Goal: Task Accomplishment & Management: Complete application form

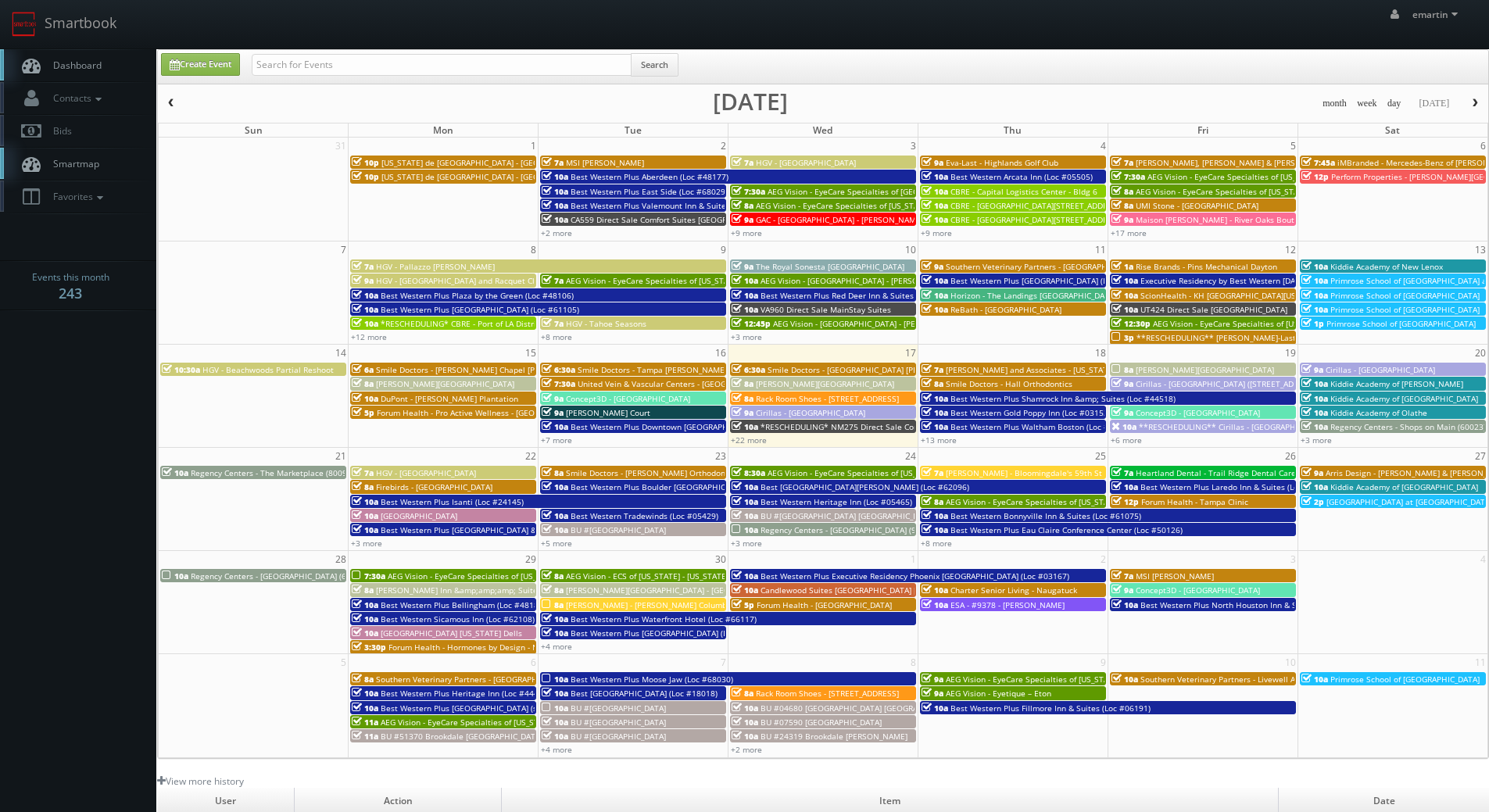
click at [82, 53] on link "Dashboard" at bounding box center [78, 65] width 157 height 32
click at [927, 440] on link "+13 more" at bounding box center [938, 440] width 36 height 11
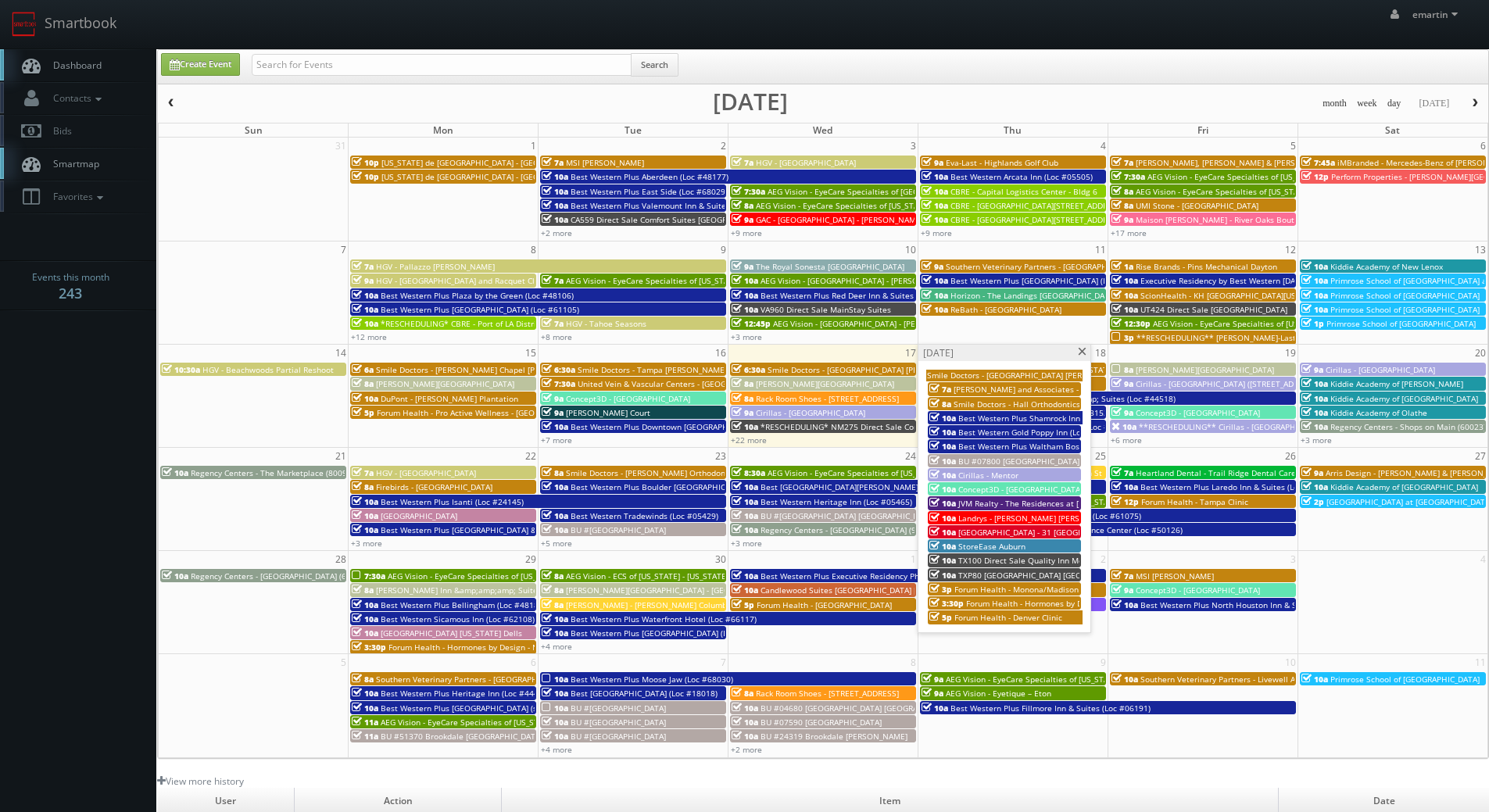
click at [1001, 576] on span "TXP80 [GEOGRAPHIC_DATA] [GEOGRAPHIC_DATA]" at bounding box center [1049, 576] width 182 height 11
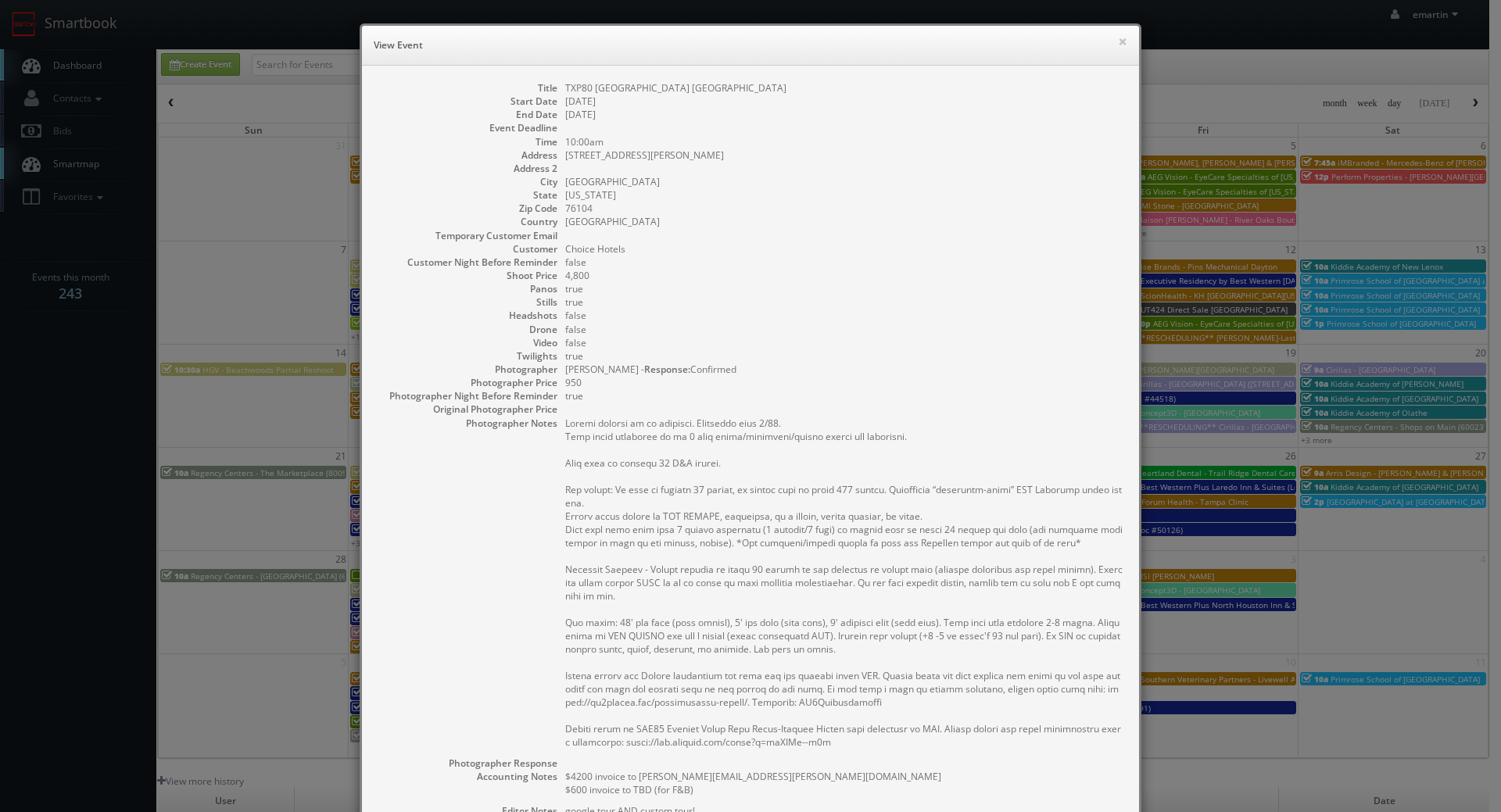
click at [829, 120] on dd "09/18/2025" at bounding box center [844, 115] width 558 height 13
click at [1122, 49] on div "× View Event" at bounding box center [750, 45] width 777 height 39
click at [1122, 47] on div "× View Event" at bounding box center [750, 45] width 777 height 39
click at [1121, 41] on button "×" at bounding box center [1122, 41] width 9 height 11
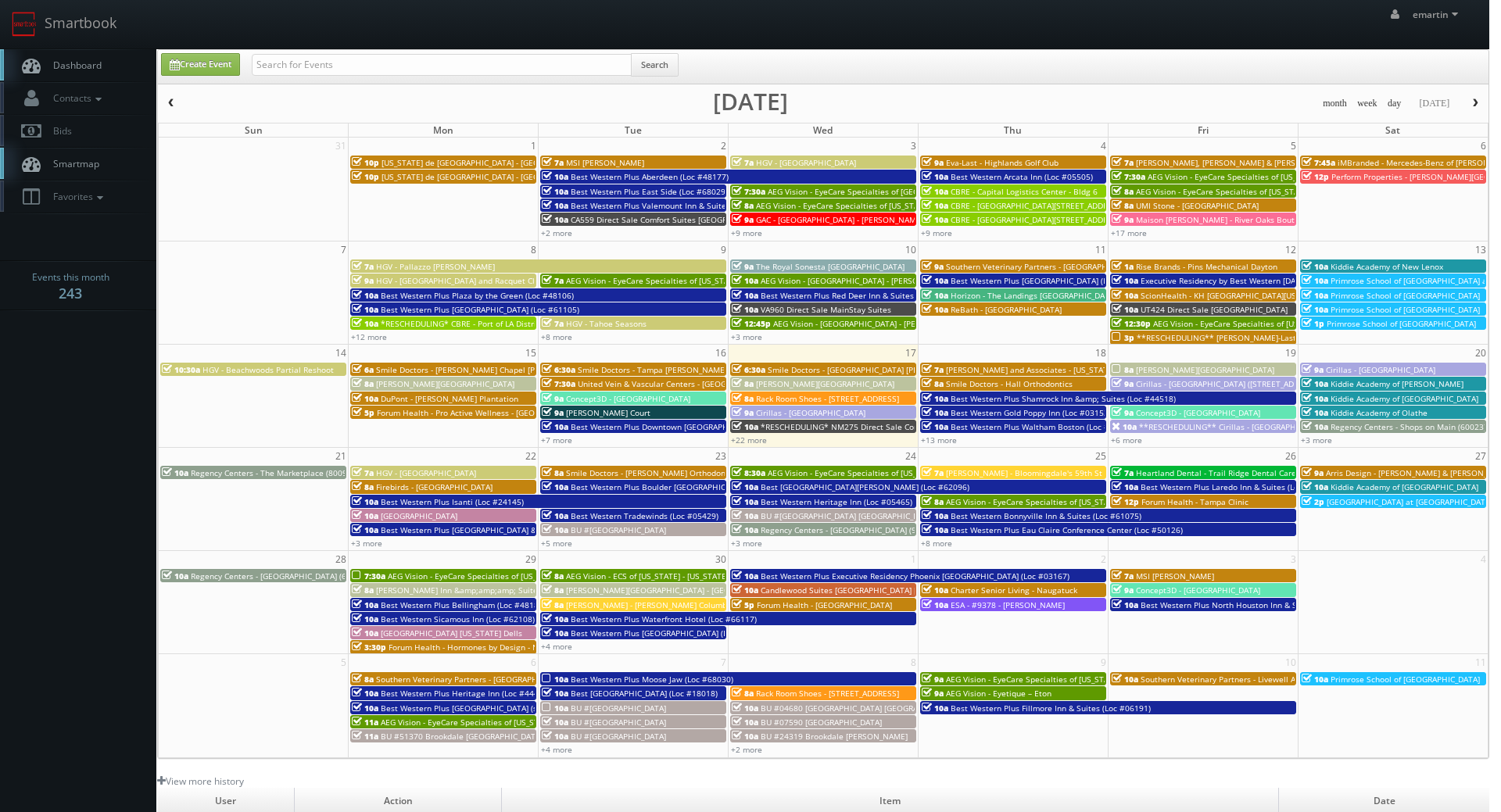
click at [1117, 38] on body "Smartbook Toggle Side Navigation Toggle Top Navigation emartin emartin Profile …" at bounding box center [745, 540] width 1489 height 1081
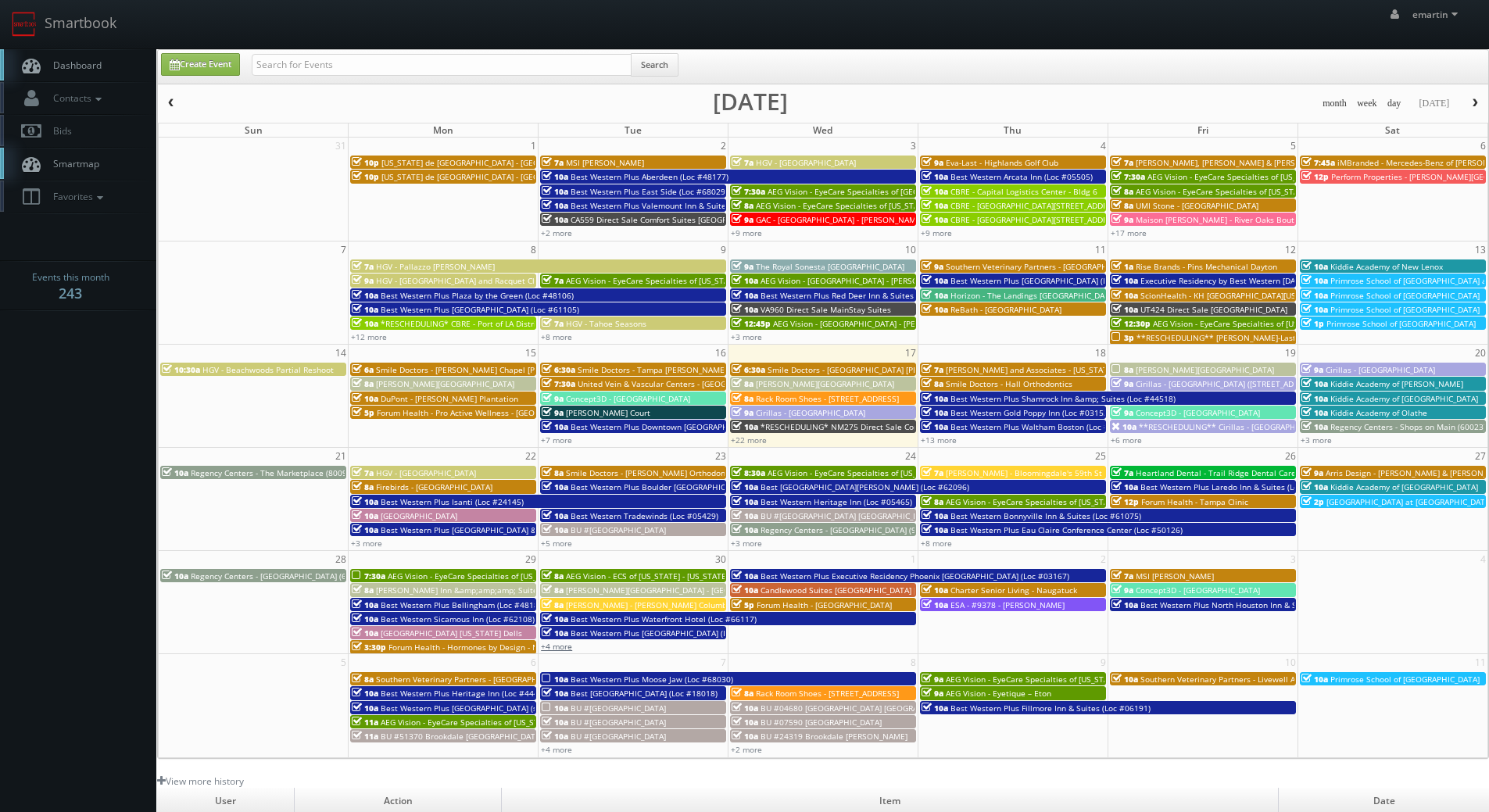
click at [568, 644] on link "+4 more" at bounding box center [557, 646] width 31 height 11
click at [777, 588] on span "Candlewood Suites [GEOGRAPHIC_DATA] [GEOGRAPHIC_DATA]" at bounding box center [876, 590] width 230 height 11
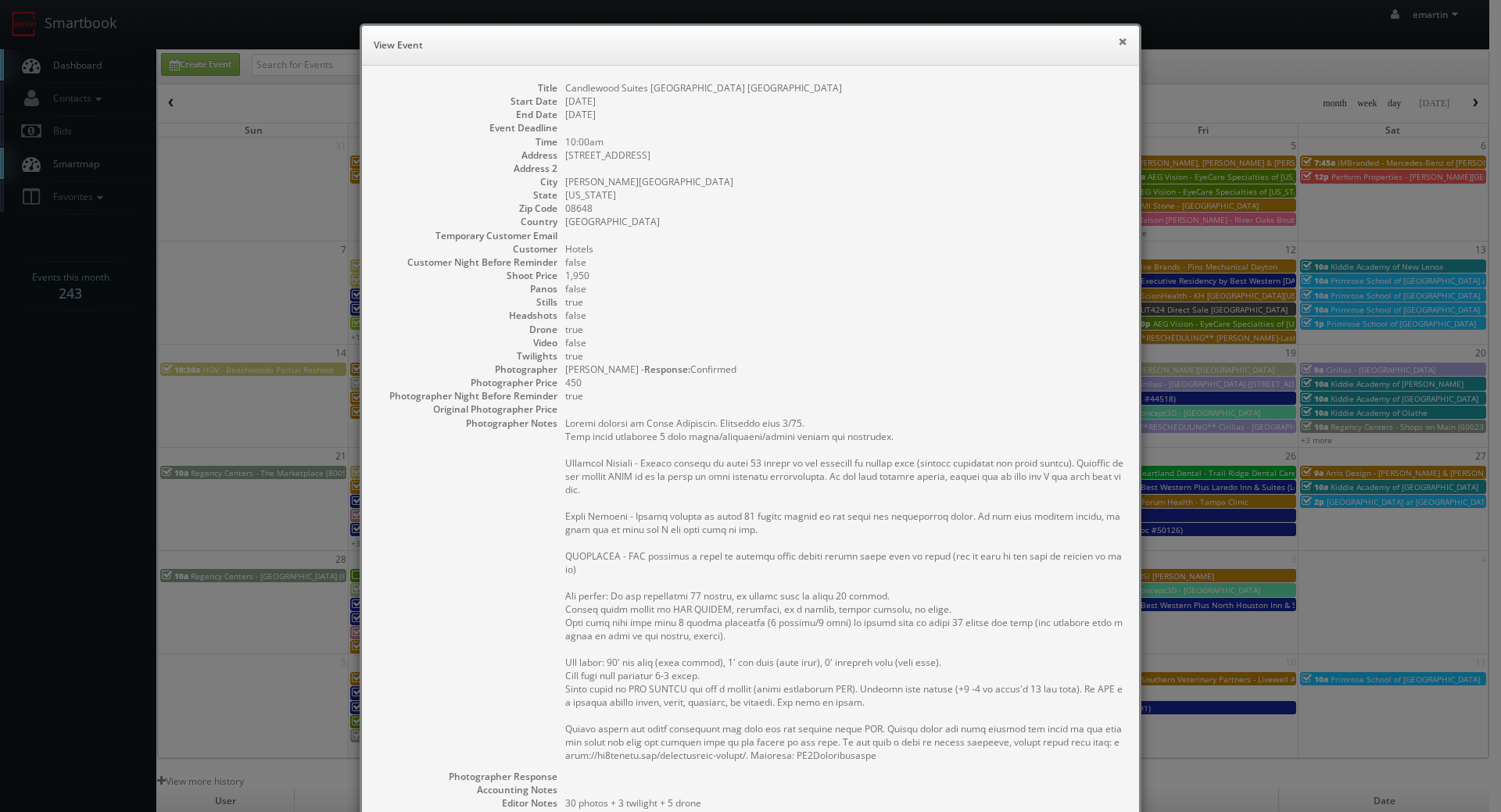
click at [1109, 43] on h6 "View Event" at bounding box center [751, 45] width 754 height 16
click at [1118, 43] on button "×" at bounding box center [1122, 41] width 9 height 11
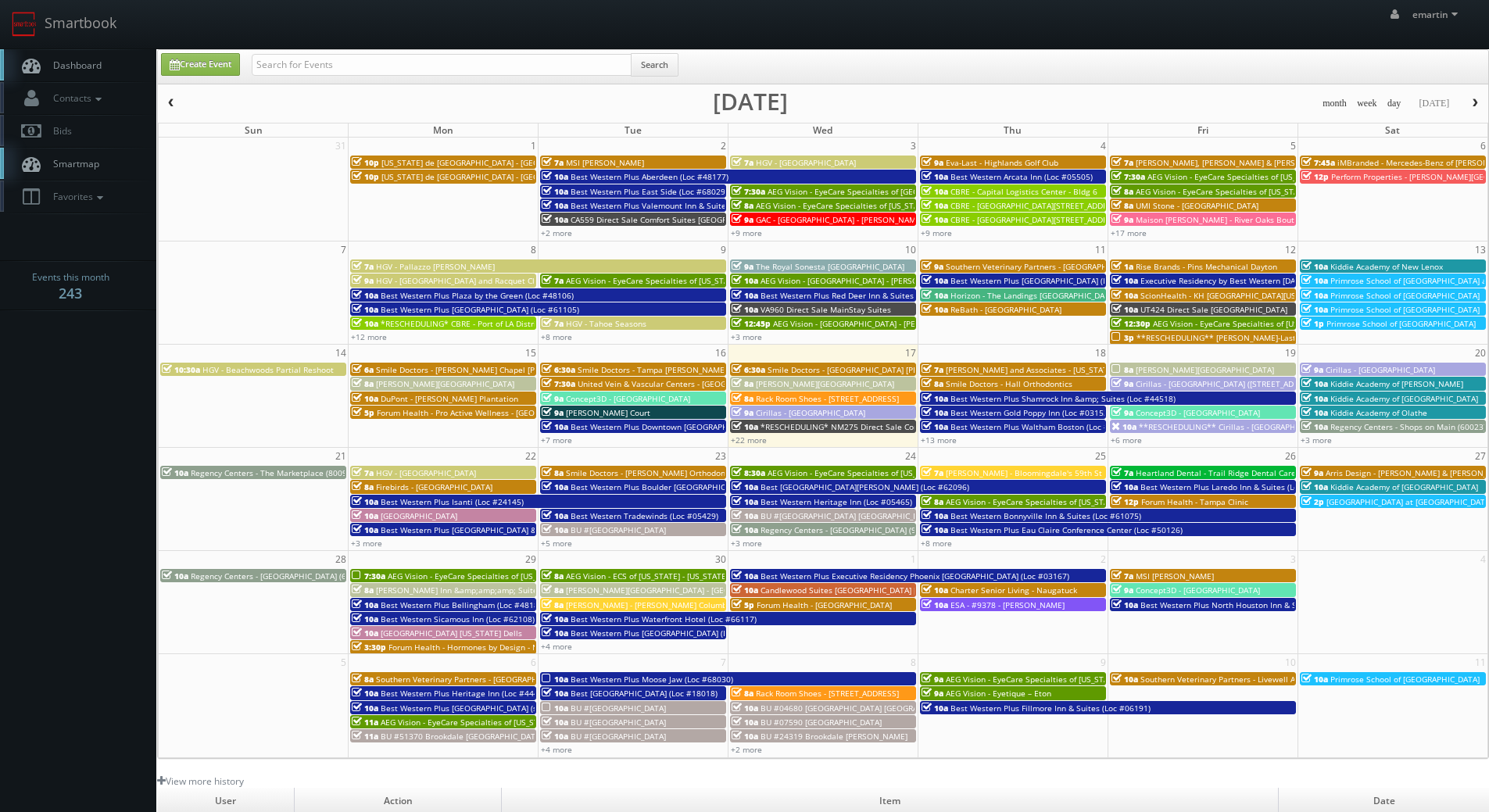
click at [114, 65] on link "Dashboard" at bounding box center [78, 65] width 157 height 32
click at [304, 60] on input "text" at bounding box center [442, 65] width 380 height 22
type input "mike boese"
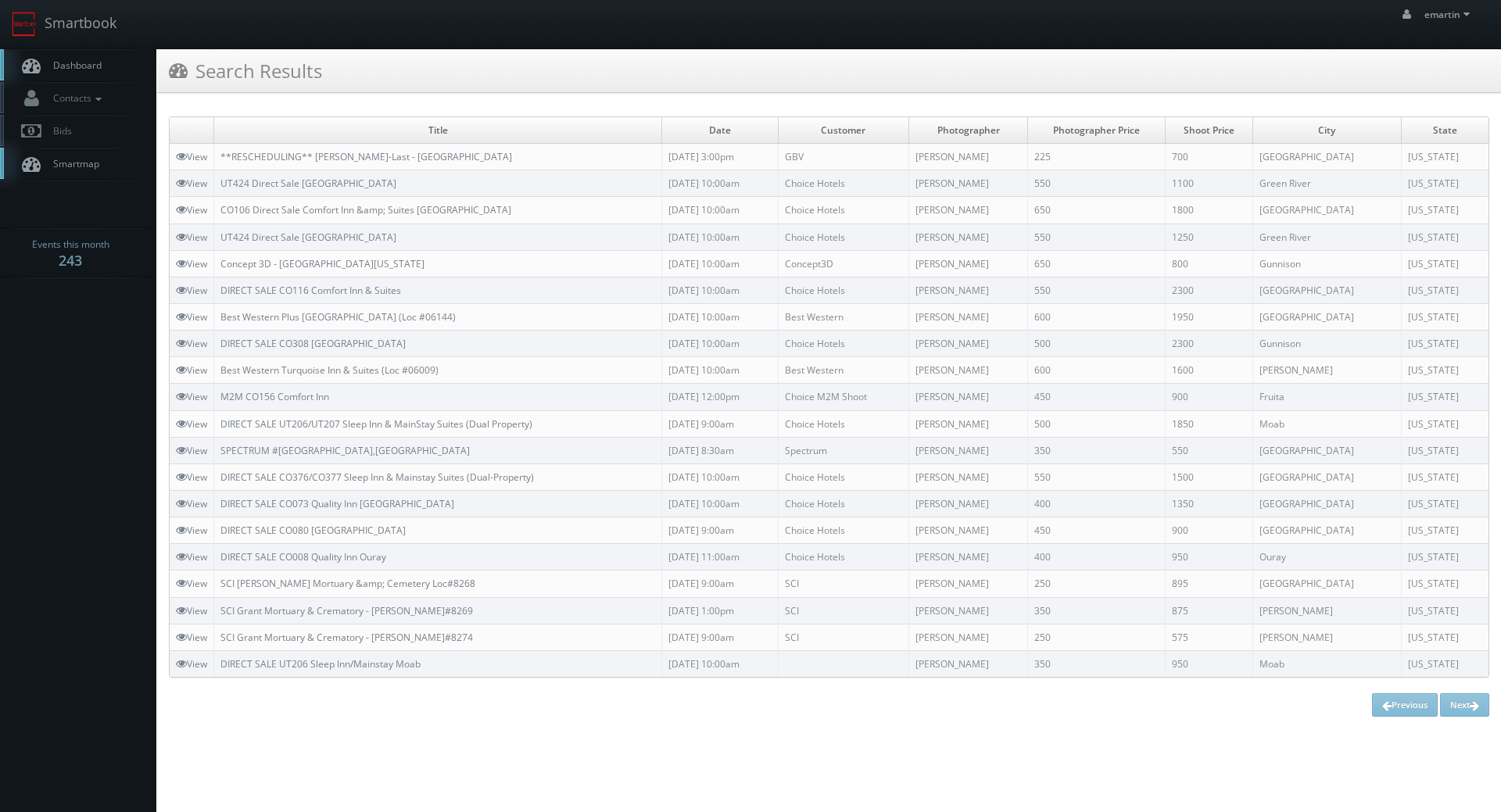
click at [96, 68] on span "Dashboard" at bounding box center [72, 65] width 56 height 13
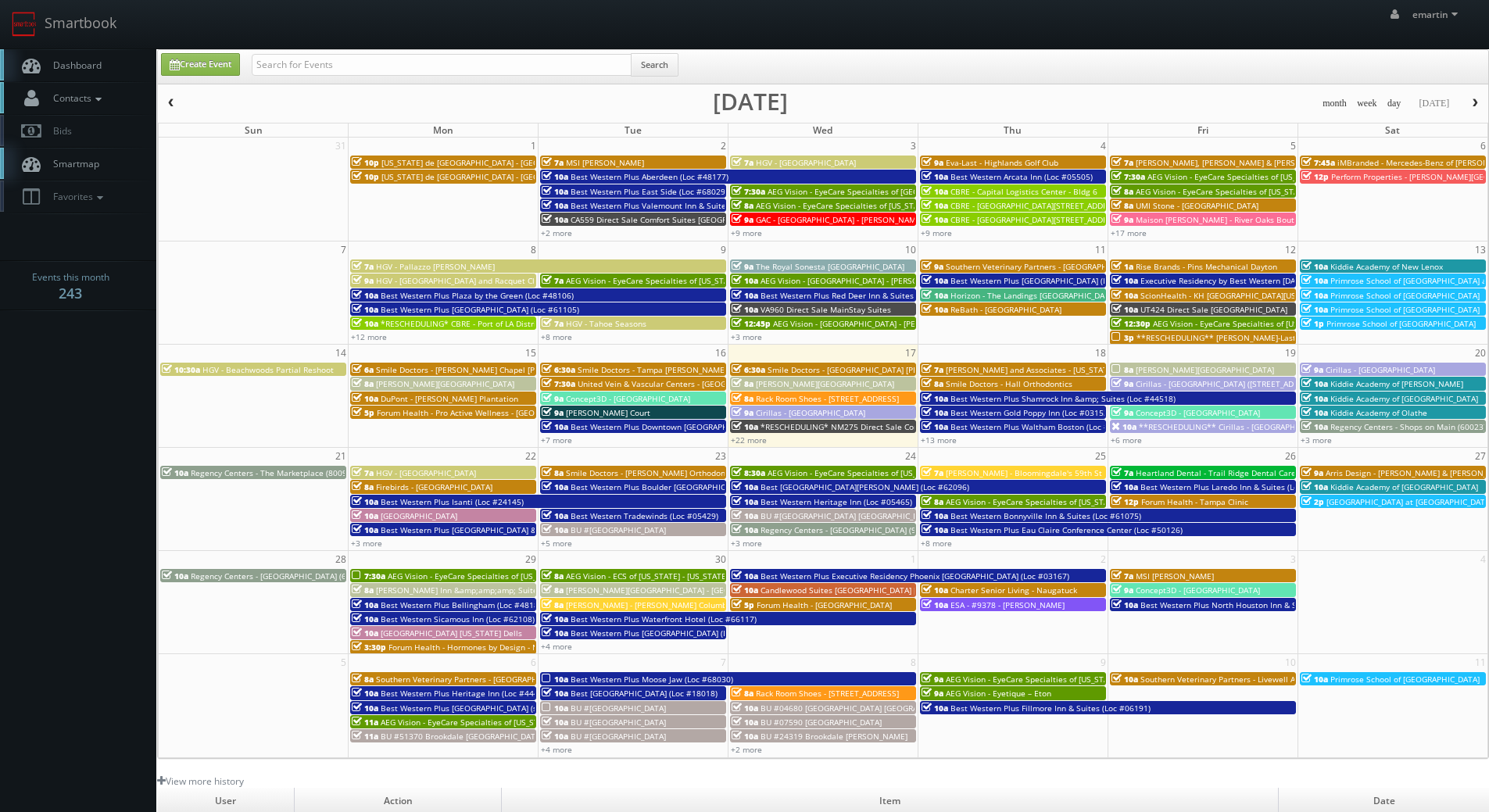
click at [91, 93] on span "Contacts" at bounding box center [75, 98] width 61 height 13
click at [105, 126] on link "Manage Photographers" at bounding box center [78, 125] width 157 height 22
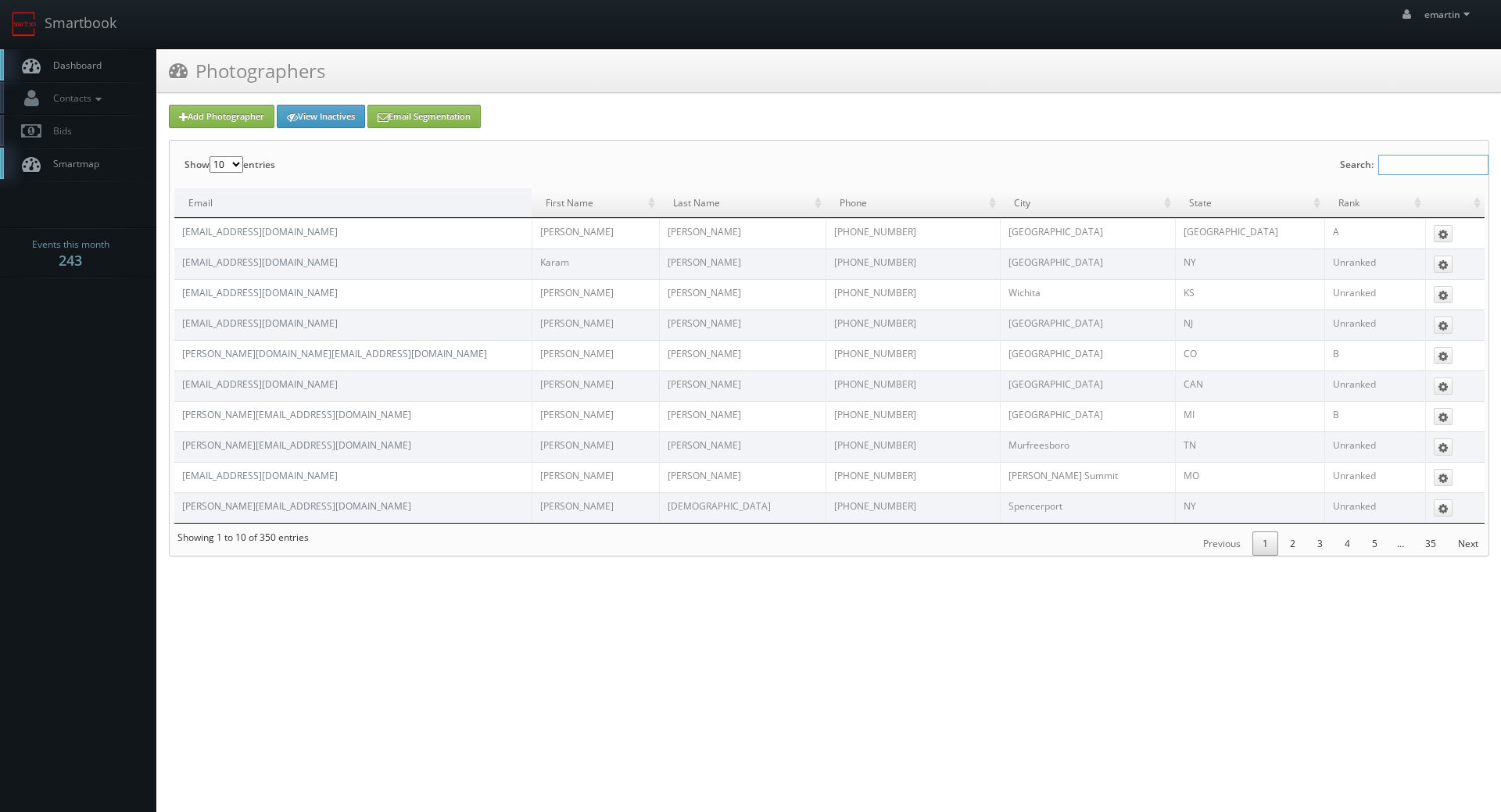
click at [1392, 166] on input "Search:" at bounding box center [1433, 165] width 110 height 20
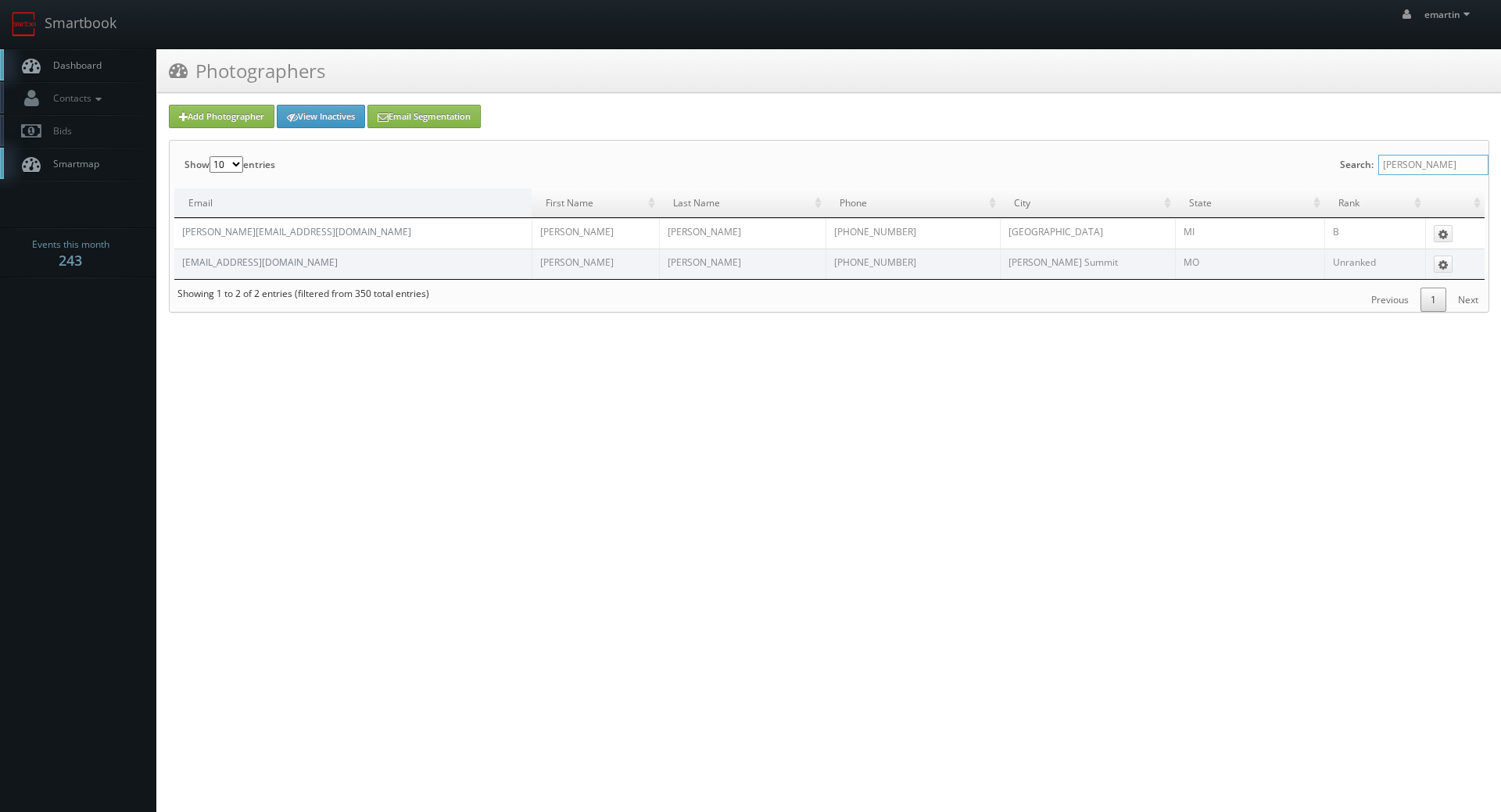
type input "adam su"
drag, startPoint x: 334, startPoint y: 228, endPoint x: 182, endPoint y: 225, distance: 152.0
click at [182, 225] on td "adam@360photoanddesign.com" at bounding box center [353, 233] width 358 height 30
copy link "adam@360photoanddesign.com"
click at [75, 85] on link "Contacts" at bounding box center [78, 98] width 157 height 32
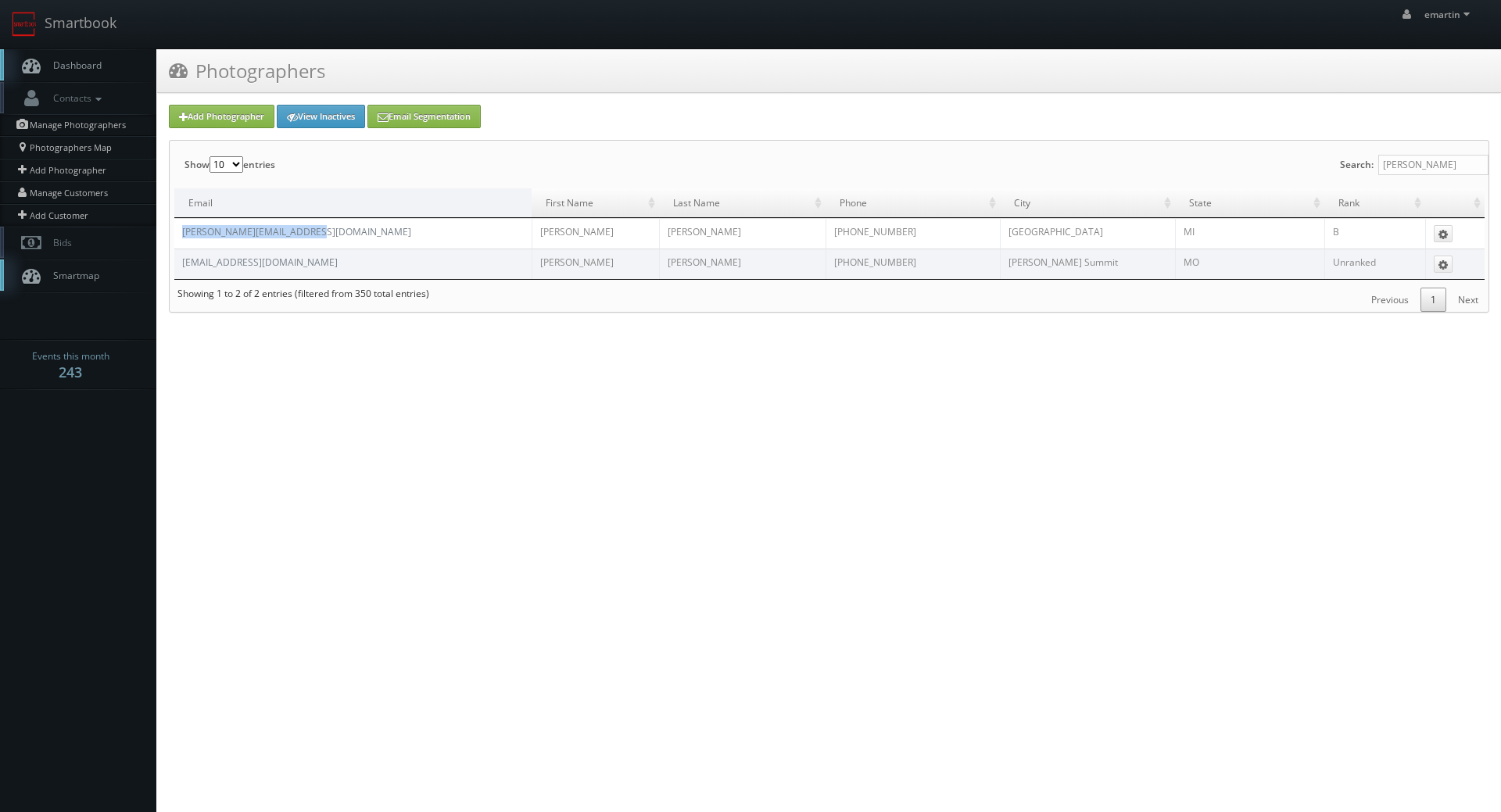
click at [77, 69] on span "Dashboard" at bounding box center [72, 65] width 56 height 13
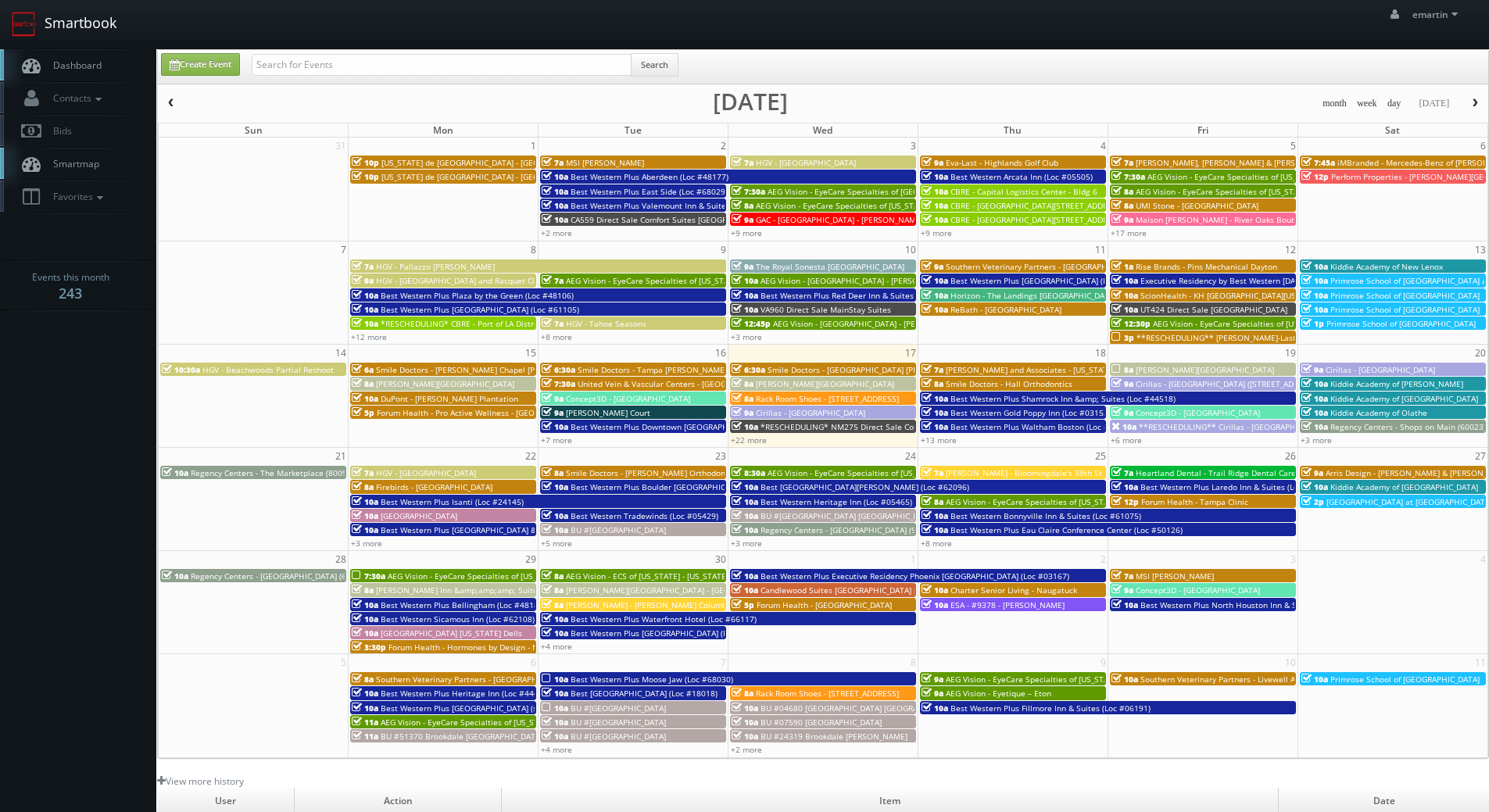
click at [66, 48] on link "Smartbook" at bounding box center [64, 24] width 128 height 49
click at [193, 60] on link "Create Event" at bounding box center [201, 64] width 79 height 23
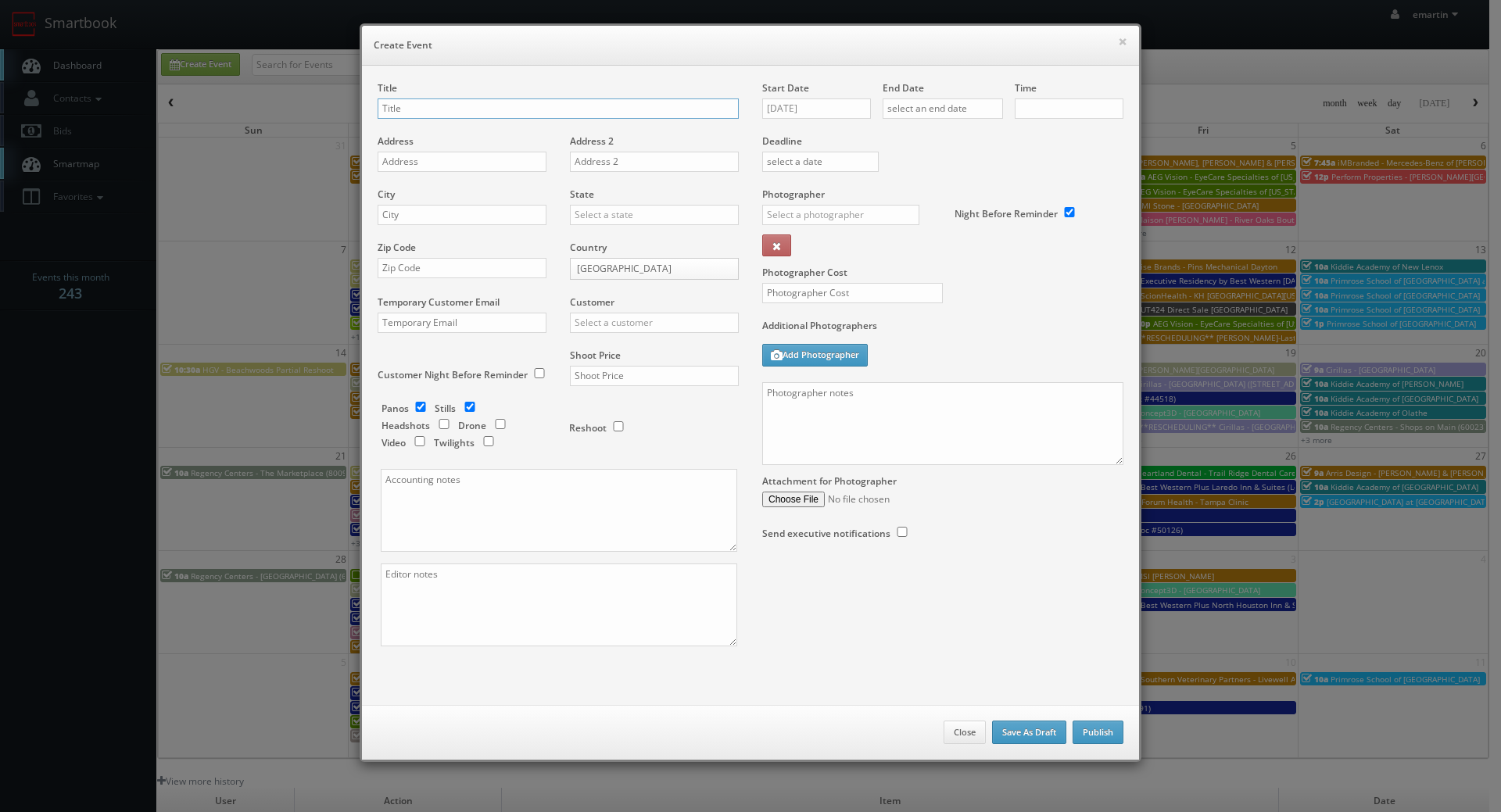
checkbox input "true"
type input "10:00am"
checkbox input "true"
click at [828, 112] on input "09/17/2025" at bounding box center [816, 108] width 109 height 20
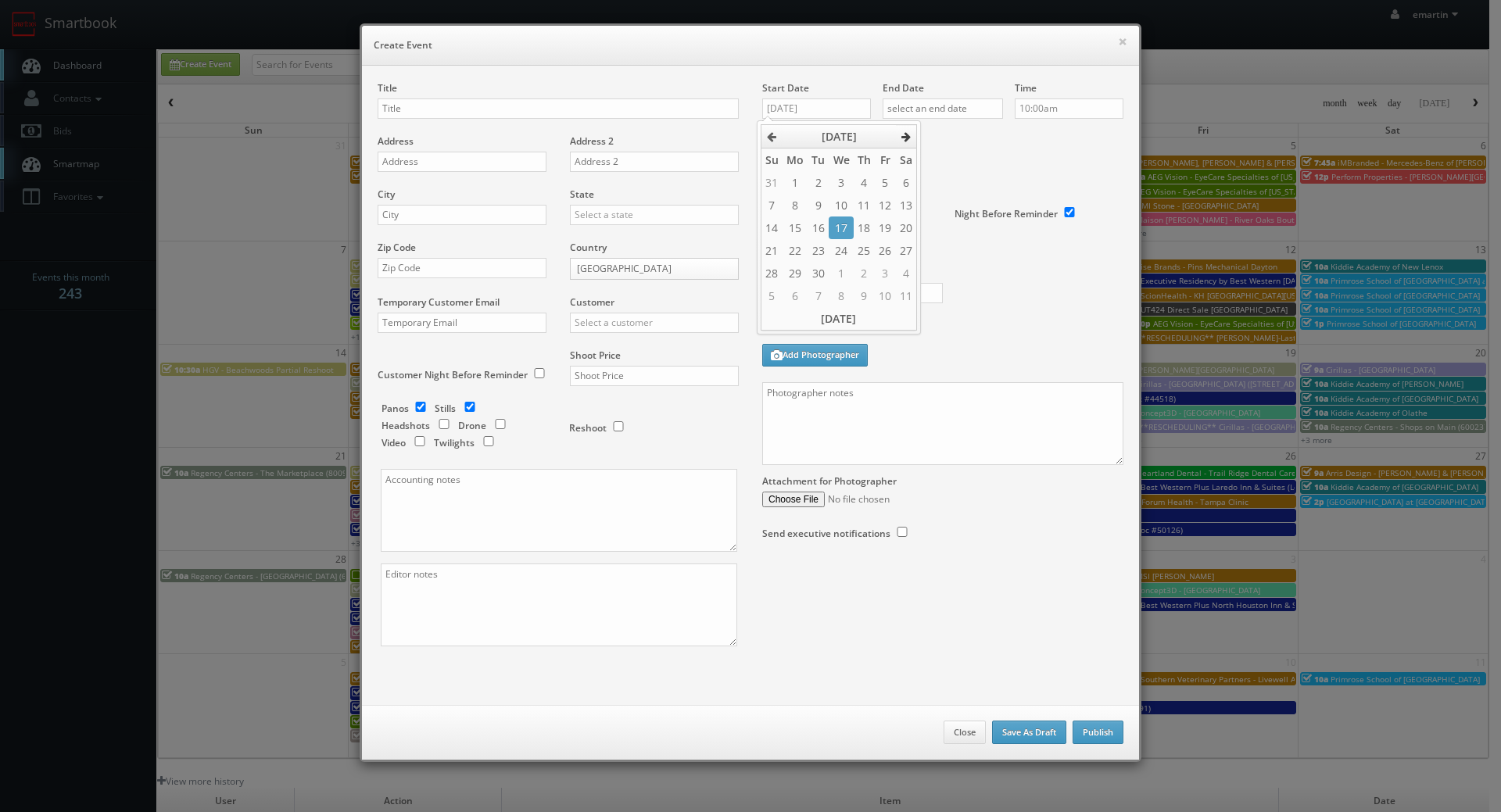
click at [910, 137] on icon at bounding box center [906, 137] width 9 height 11
click at [827, 251] on td "21" at bounding box center [818, 250] width 21 height 23
type input "10/21/2025"
click at [1016, 136] on label "Deadline" at bounding box center [943, 141] width 384 height 13
click at [979, 93] on div "End Date" at bounding box center [943, 108] width 120 height 53
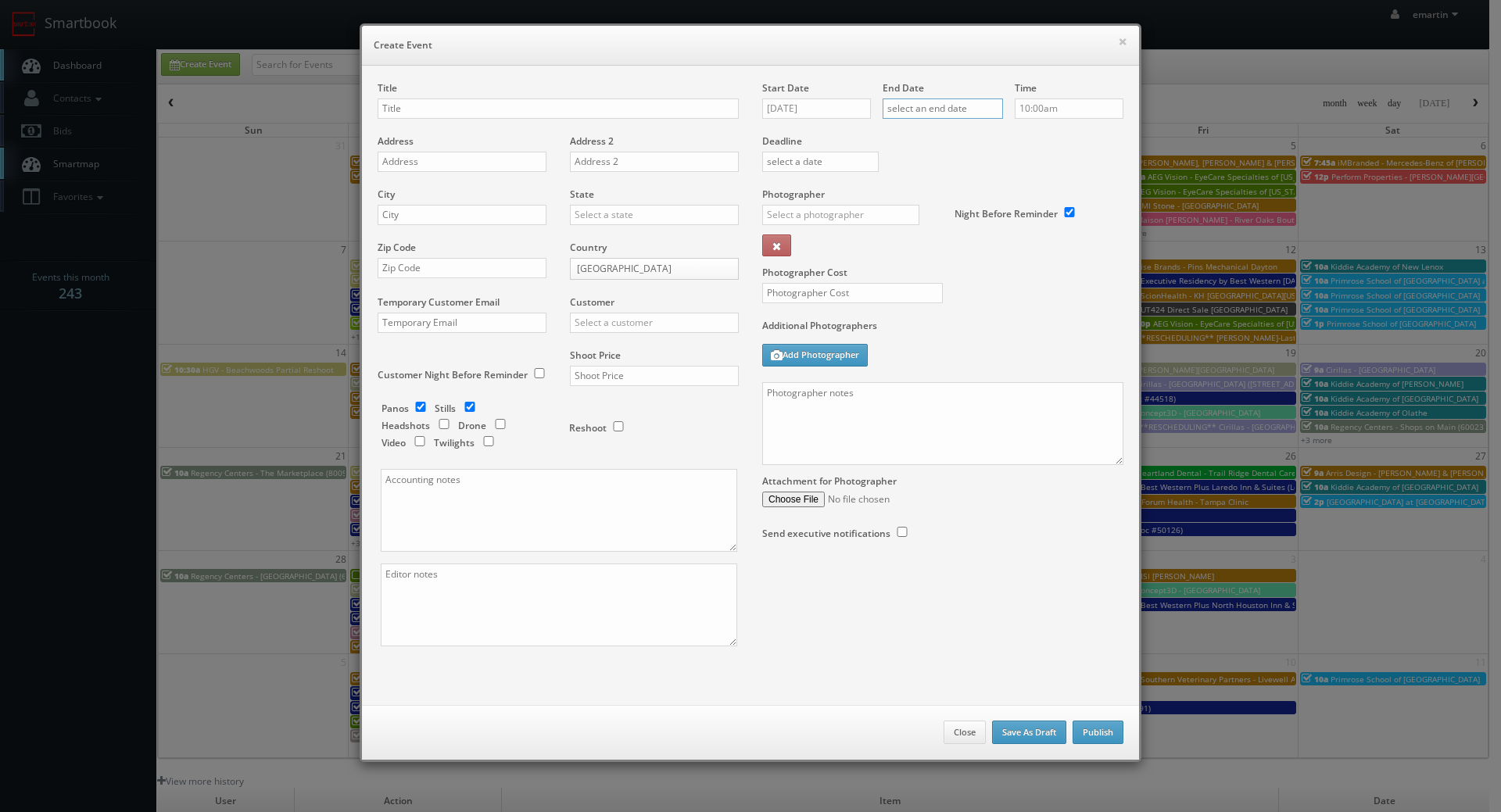
click at [996, 109] on input "text" at bounding box center [943, 108] width 120 height 20
click at [1018, 133] on th at bounding box center [1026, 137] width 21 height 24
click at [937, 248] on td "21" at bounding box center [938, 250] width 21 height 23
type input "10/21/2025"
click at [1048, 161] on div "Deadline" at bounding box center [943, 135] width 384 height 106
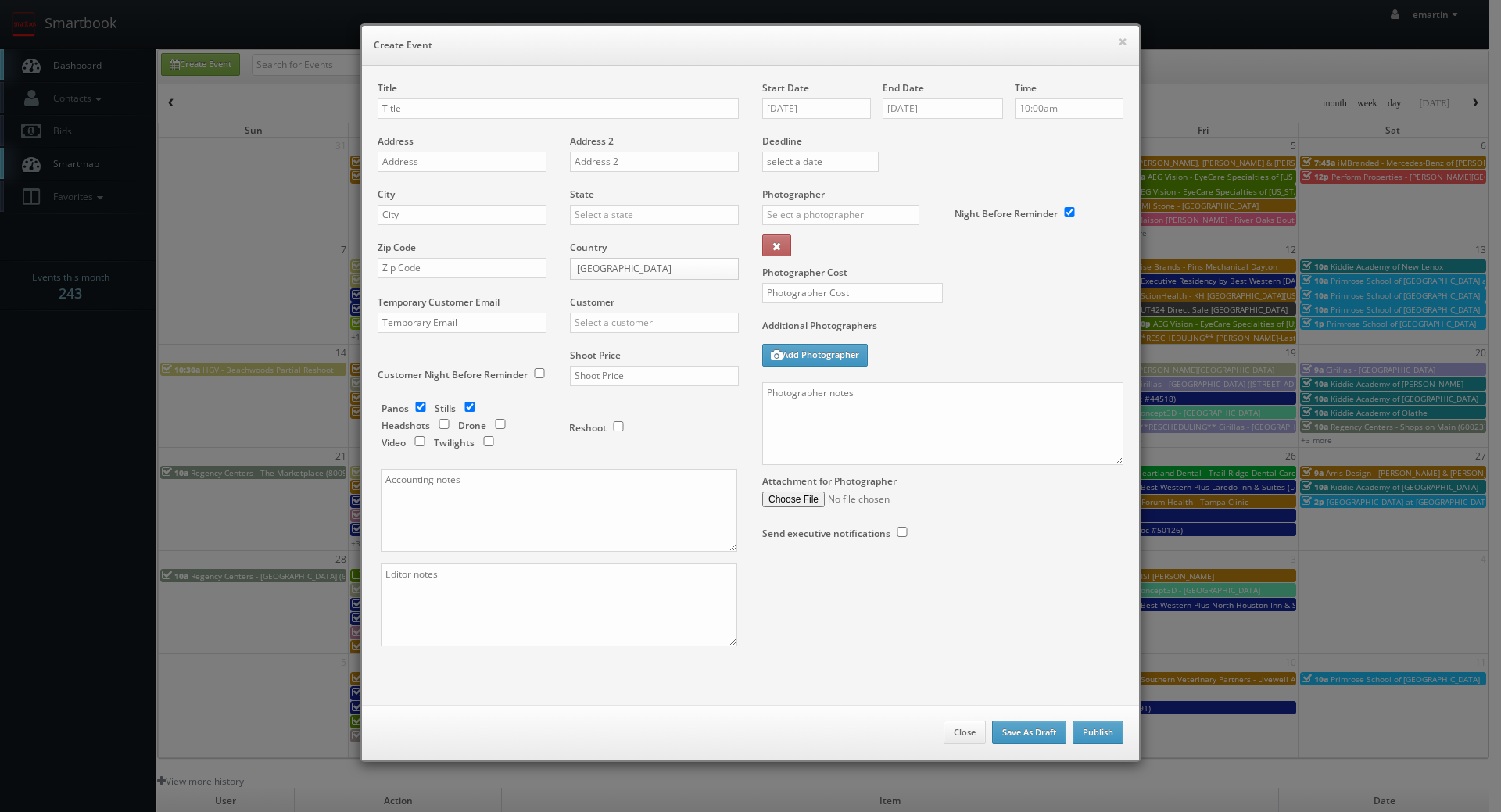
click at [410, 83] on div "Title" at bounding box center [558, 108] width 361 height 53
click at [412, 104] on input "text" at bounding box center [558, 108] width 361 height 20
paste input "Best Western Plus Denver City Hotel & Suites"
click at [589, 109] on input "Best Western Plus Denver City Hotel & Suites (LOc #" at bounding box center [558, 108] width 361 height 20
click at [611, 104] on input "Best Western Plus Denver City Hotel & Suites (Loc #" at bounding box center [558, 108] width 361 height 20
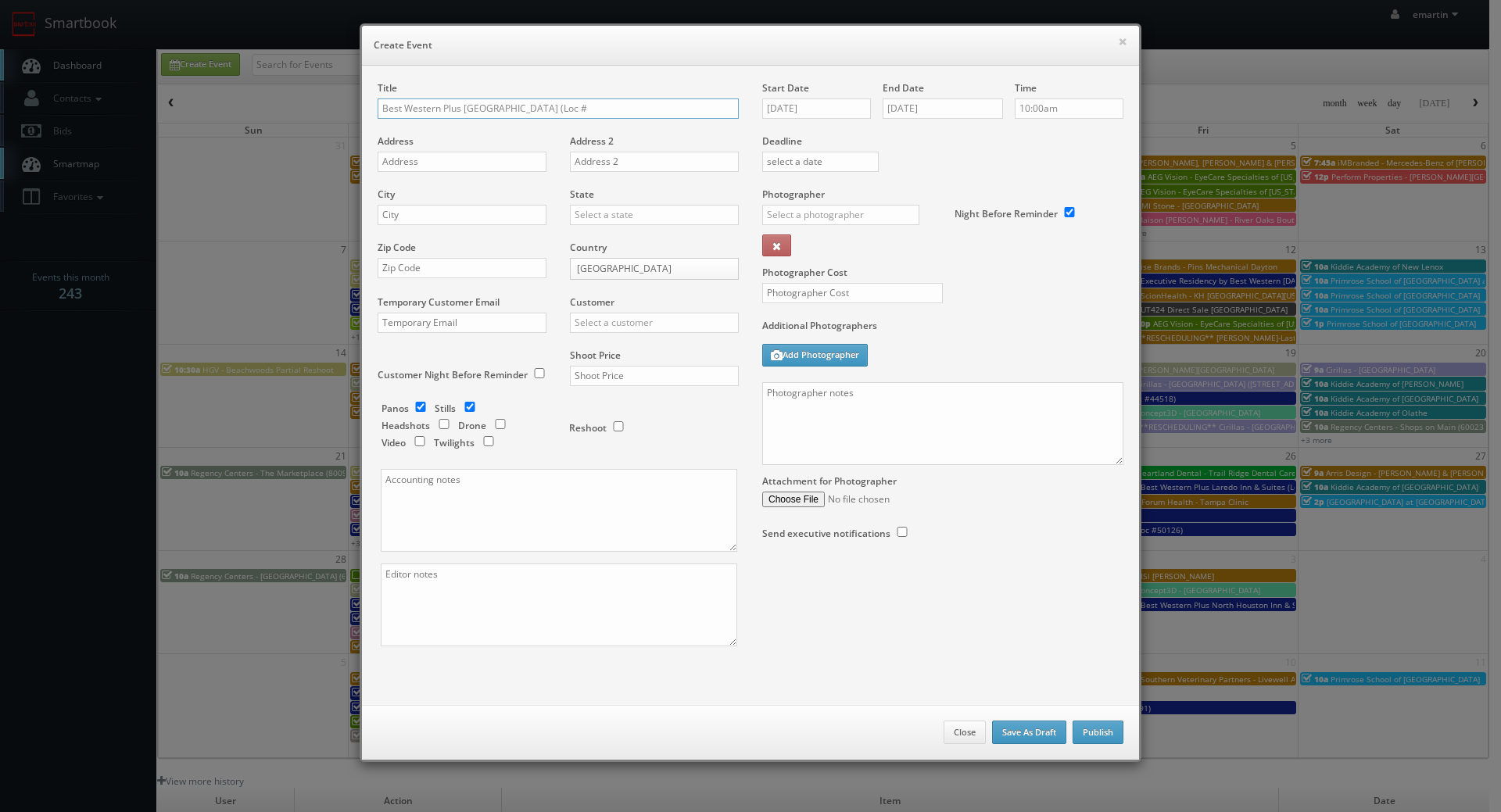
click at [624, 109] on input "Best Western Plus Denver City Hotel & Suites (Loc #" at bounding box center [558, 108] width 361 height 20
paste input "44729"
type input "Best Western Plus Denver City Hotel & Suites (Loc #44729)"
click at [411, 151] on input "text" at bounding box center [462, 161] width 169 height 20
paste input "830 E Broadway St"
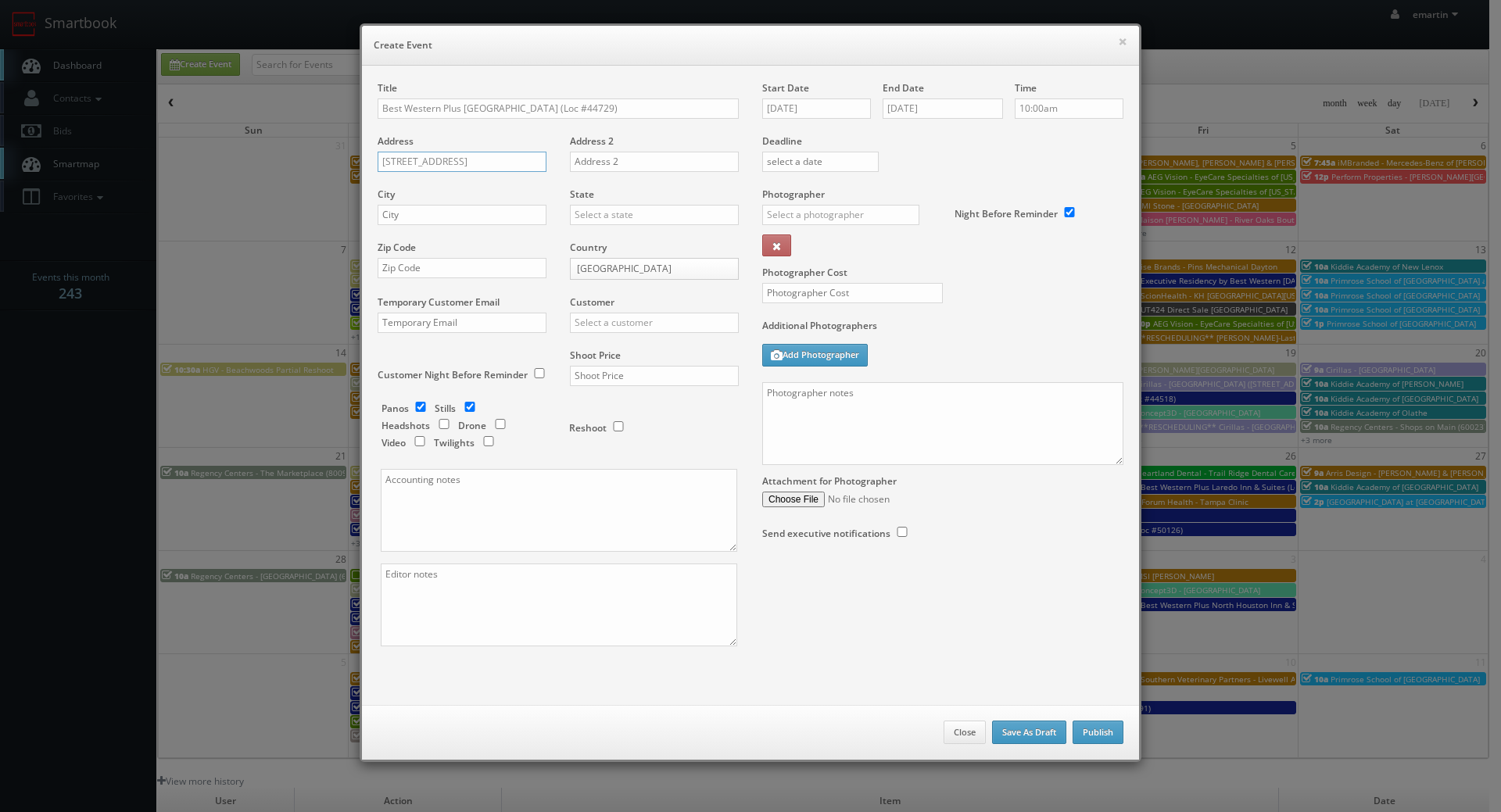
type input "830 E Broadway St"
drag, startPoint x: 495, startPoint y: 211, endPoint x: 530, endPoint y: 210, distance: 35.0
click at [495, 210] on input "text" at bounding box center [462, 214] width 169 height 20
paste input "Denver City"
type input "Denver City"
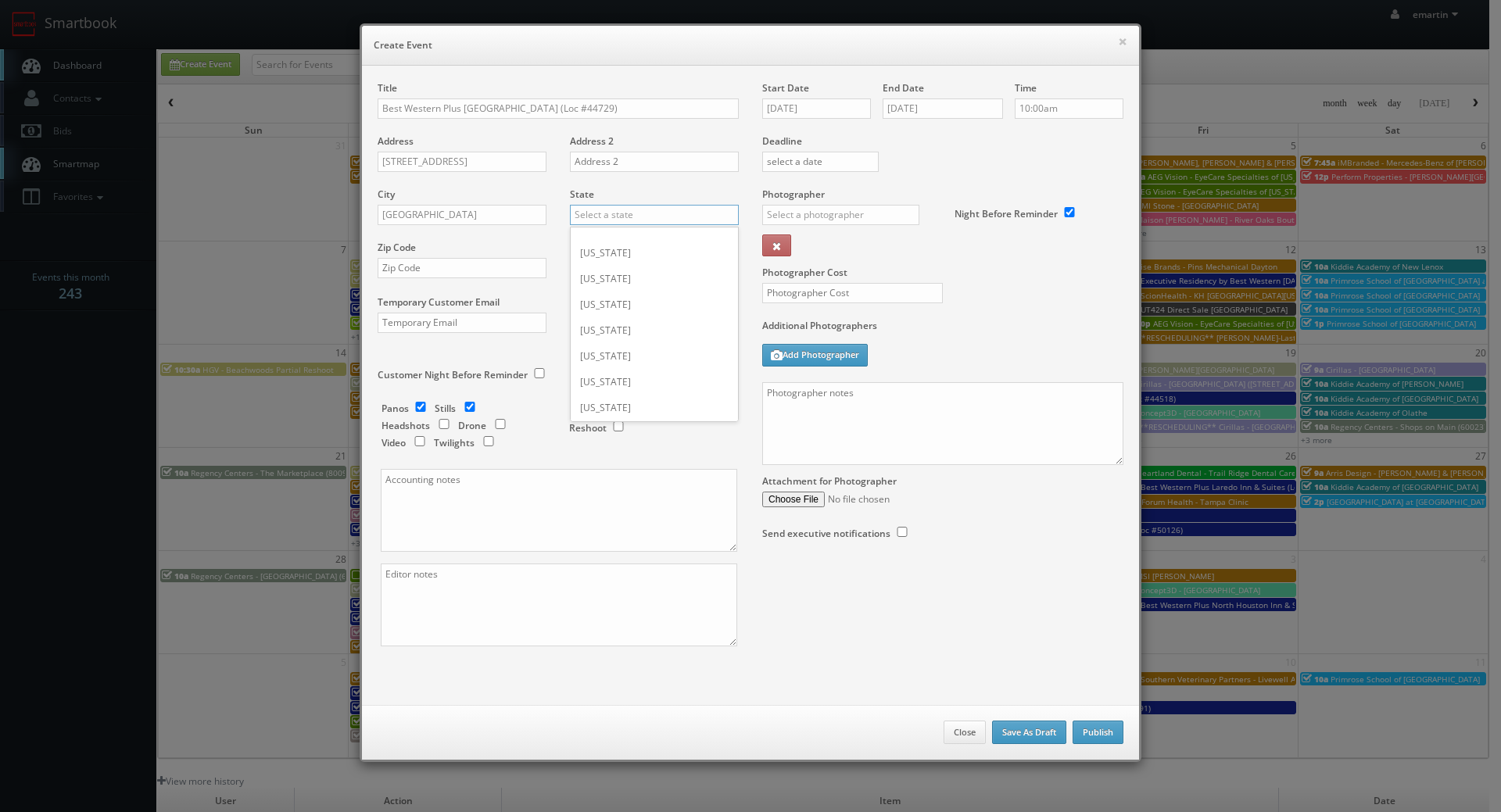
click at [580, 210] on input "text" at bounding box center [655, 214] width 169 height 20
click at [592, 235] on div "[US_STATE]" at bounding box center [654, 240] width 167 height 26
type input "[US_STATE]"
click at [448, 276] on input "text" at bounding box center [462, 268] width 169 height 20
click at [448, 272] on input "text" at bounding box center [462, 268] width 169 height 20
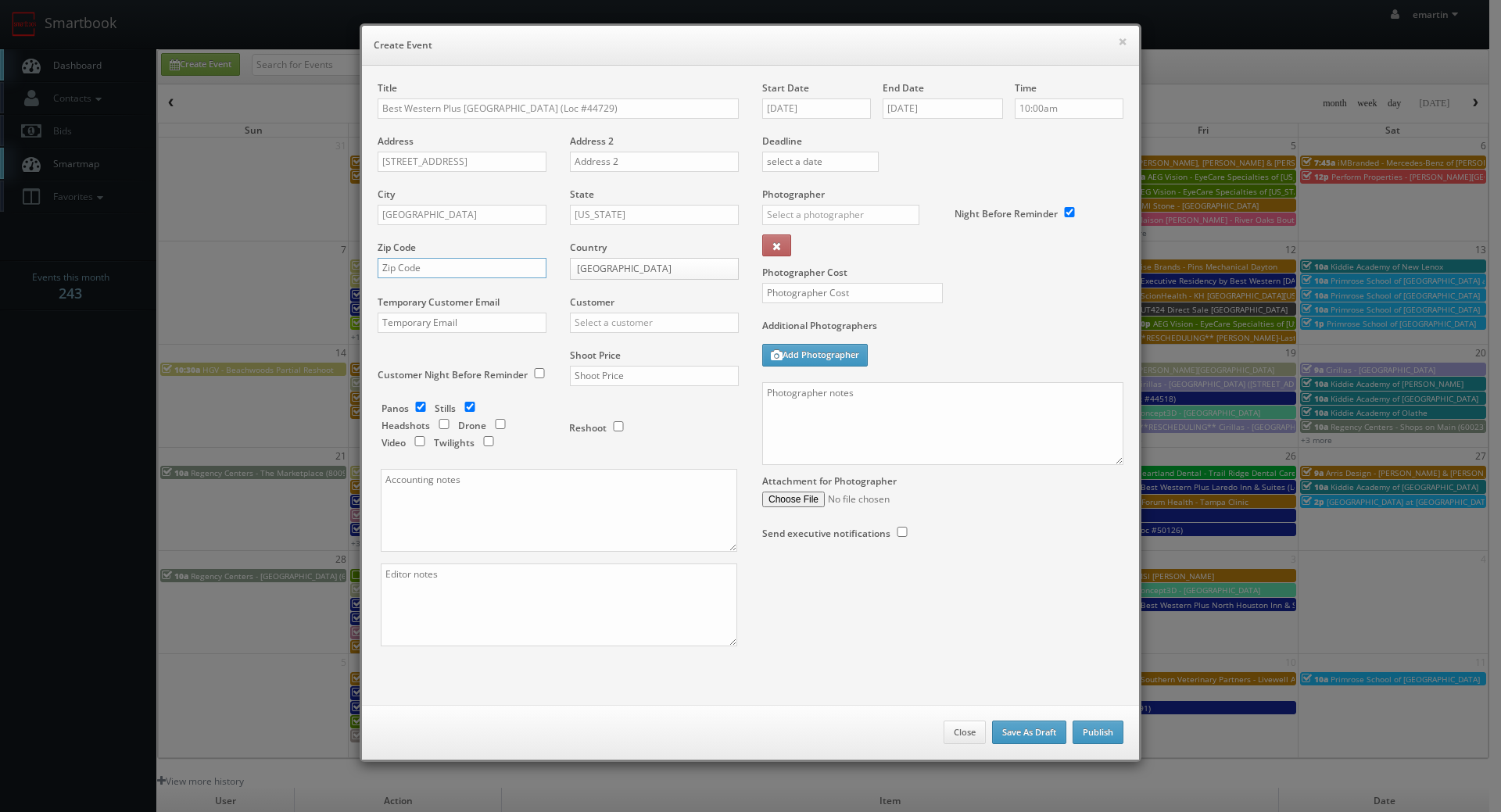
paste input "79323"
type input "79323"
click at [663, 323] on input "text" at bounding box center [655, 323] width 169 height 20
click at [657, 338] on div "Best Western" at bounding box center [654, 348] width 167 height 26
type input "Best Western"
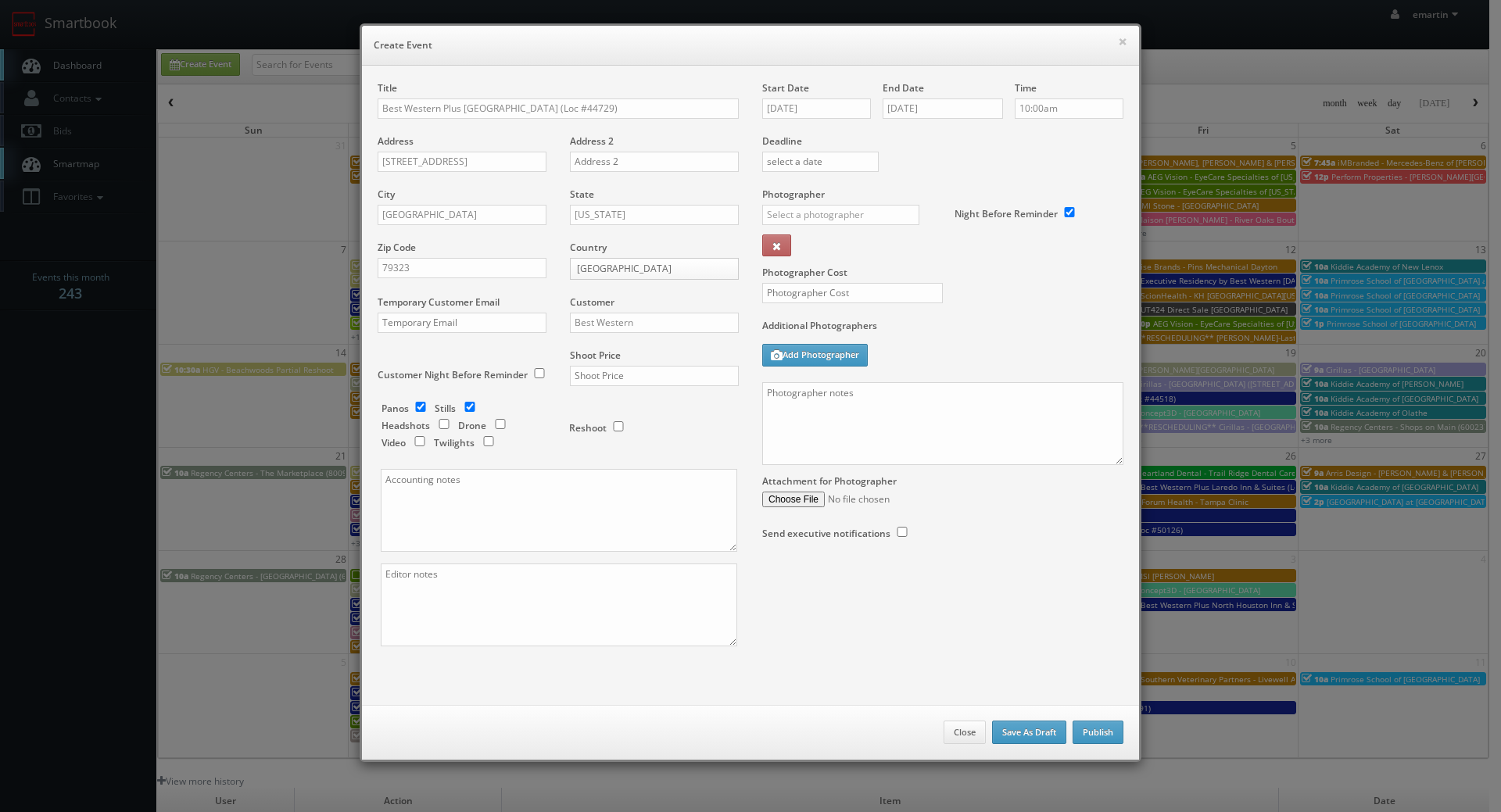
click at [599, 390] on div "Shoot Price" at bounding box center [648, 375] width 181 height 53
click at [603, 387] on div "Shoot Price" at bounding box center [648, 375] width 181 height 53
click at [616, 383] on input "text" at bounding box center [655, 376] width 169 height 20
type input "2,400"
click at [420, 411] on div "Panos Stills Headshots Drone Video Twilights" at bounding box center [468, 427] width 172 height 51
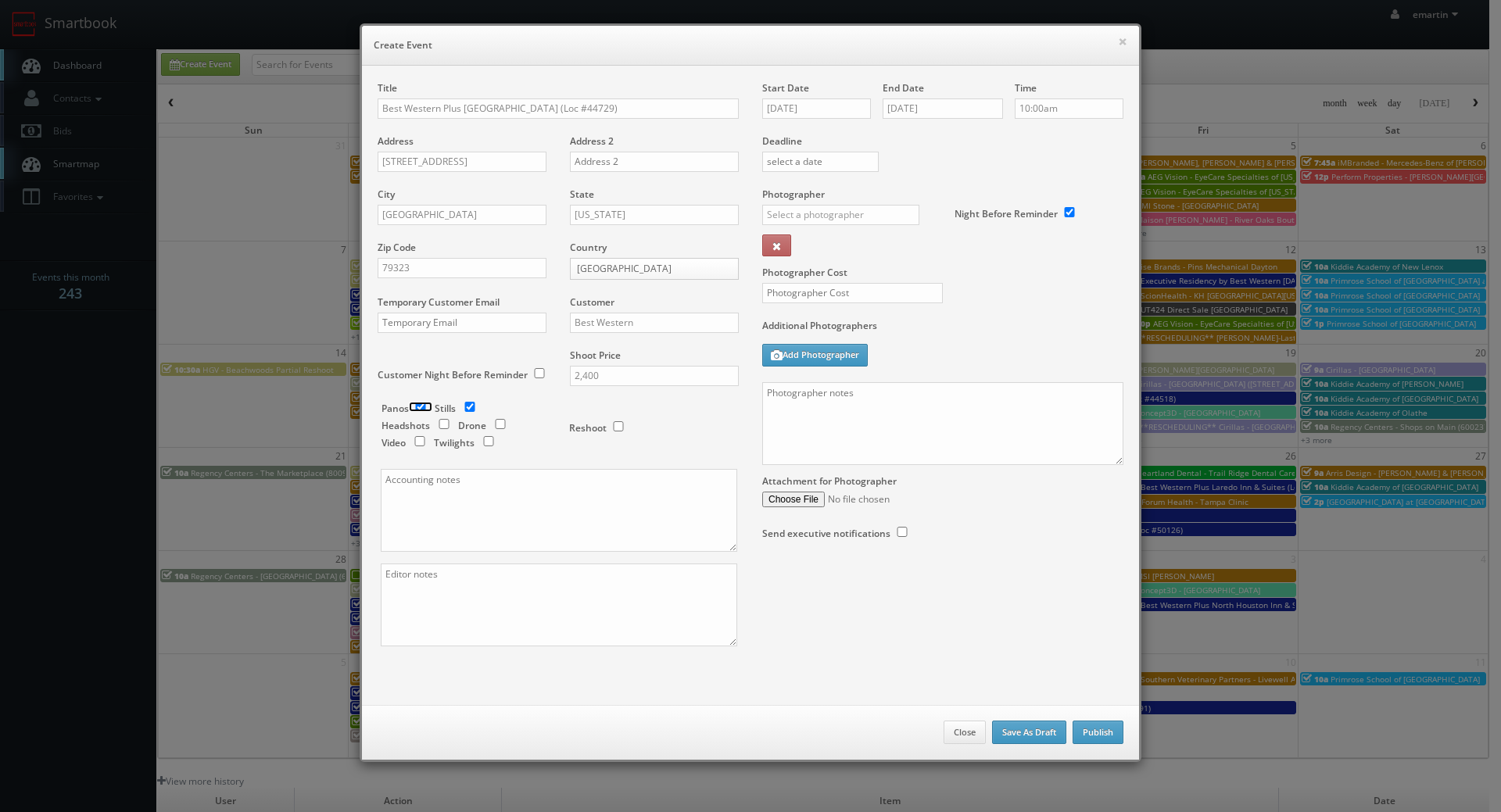
drag, startPoint x: 411, startPoint y: 403, endPoint x: 434, endPoint y: 416, distance: 26.4
click at [411, 402] on input "checkbox" at bounding box center [421, 406] width 24 height 10
checkbox input "false"
click at [479, 442] on input "checkbox" at bounding box center [489, 441] width 24 height 10
checkbox input "true"
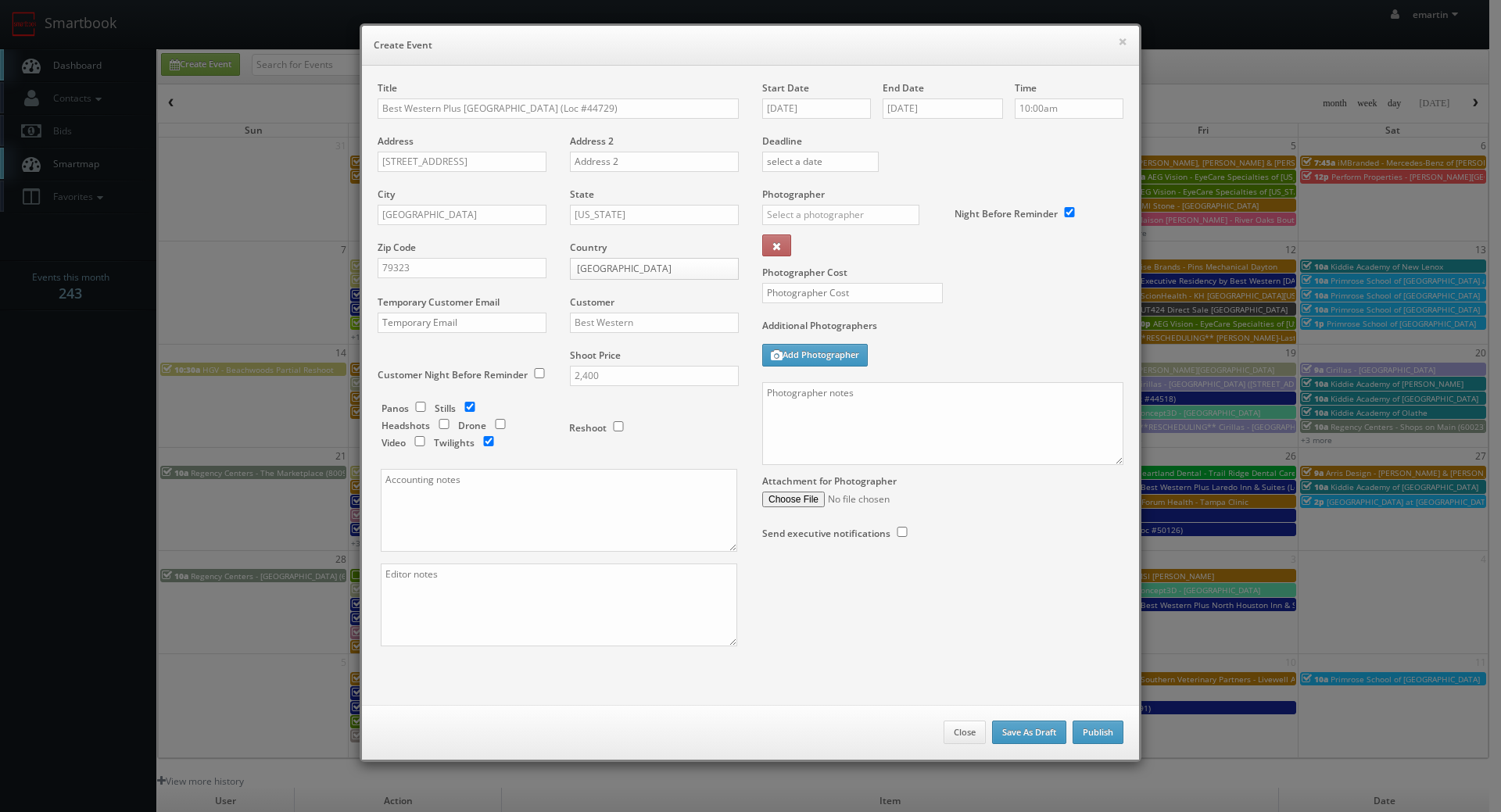
click at [846, 196] on div "Photographer _justin _photog1 Glen Aronwits Chris Dailey John Varnedore John Sa…" at bounding box center [852, 226] width 181 height 78
click at [847, 204] on input "text" at bounding box center [840, 214] width 157 height 20
click at [822, 323] on div "Steve Aicinena" at bounding box center [846, 327] width 167 height 26
type input "Steve Aicinena"
click at [831, 299] on input "text" at bounding box center [852, 293] width 181 height 20
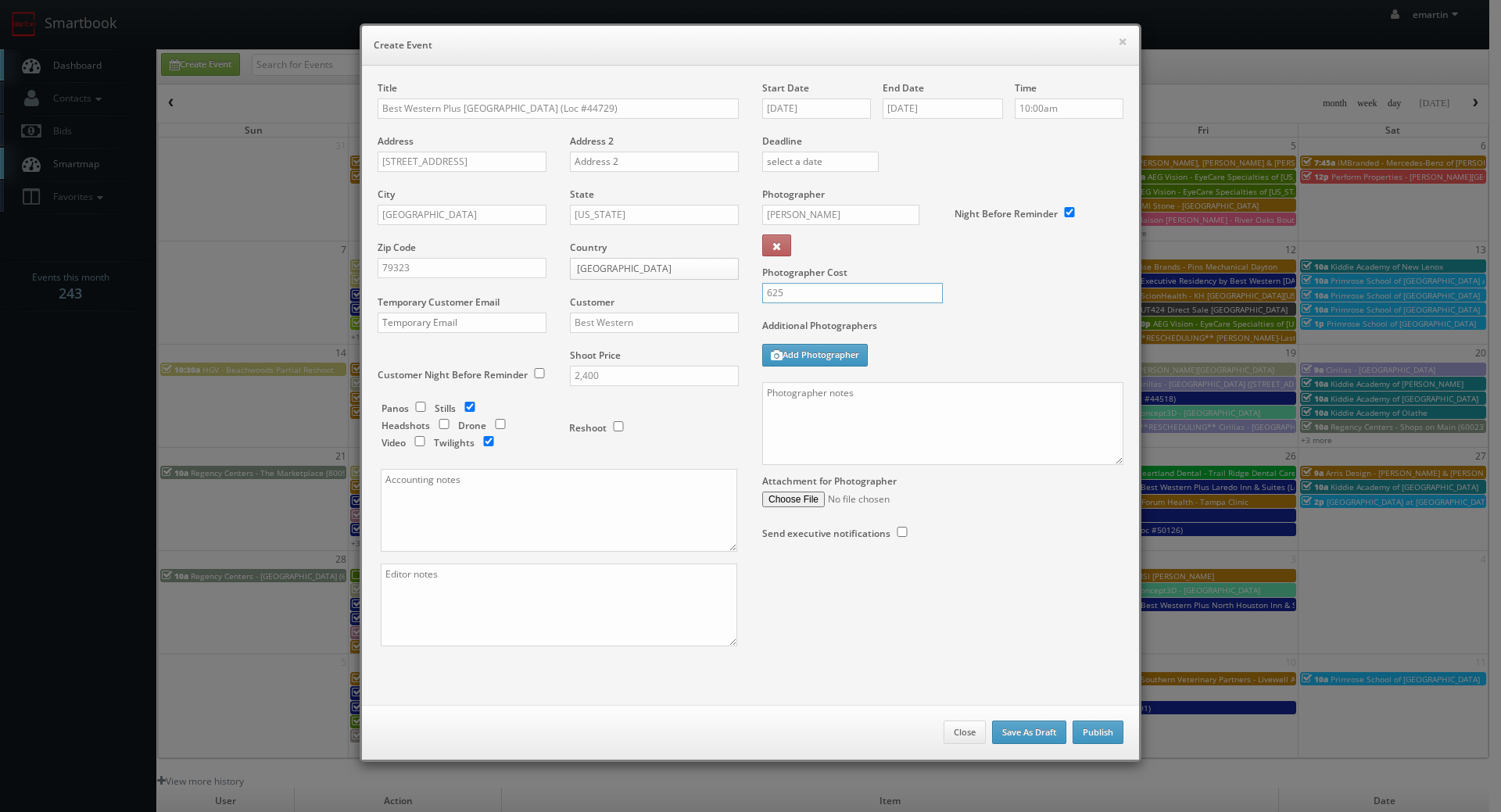
type input "625"
click at [1018, 285] on div "Photographer Cost 625" at bounding box center [943, 253] width 384 height 131
drag, startPoint x: 881, startPoint y: 409, endPoint x: 935, endPoint y: 396, distance: 55.5
click at [881, 409] on textarea at bounding box center [943, 423] width 361 height 82
paste textarea "Onsite contact is ______. Overnight stay ___. Stills, and exterior twilights. F…"
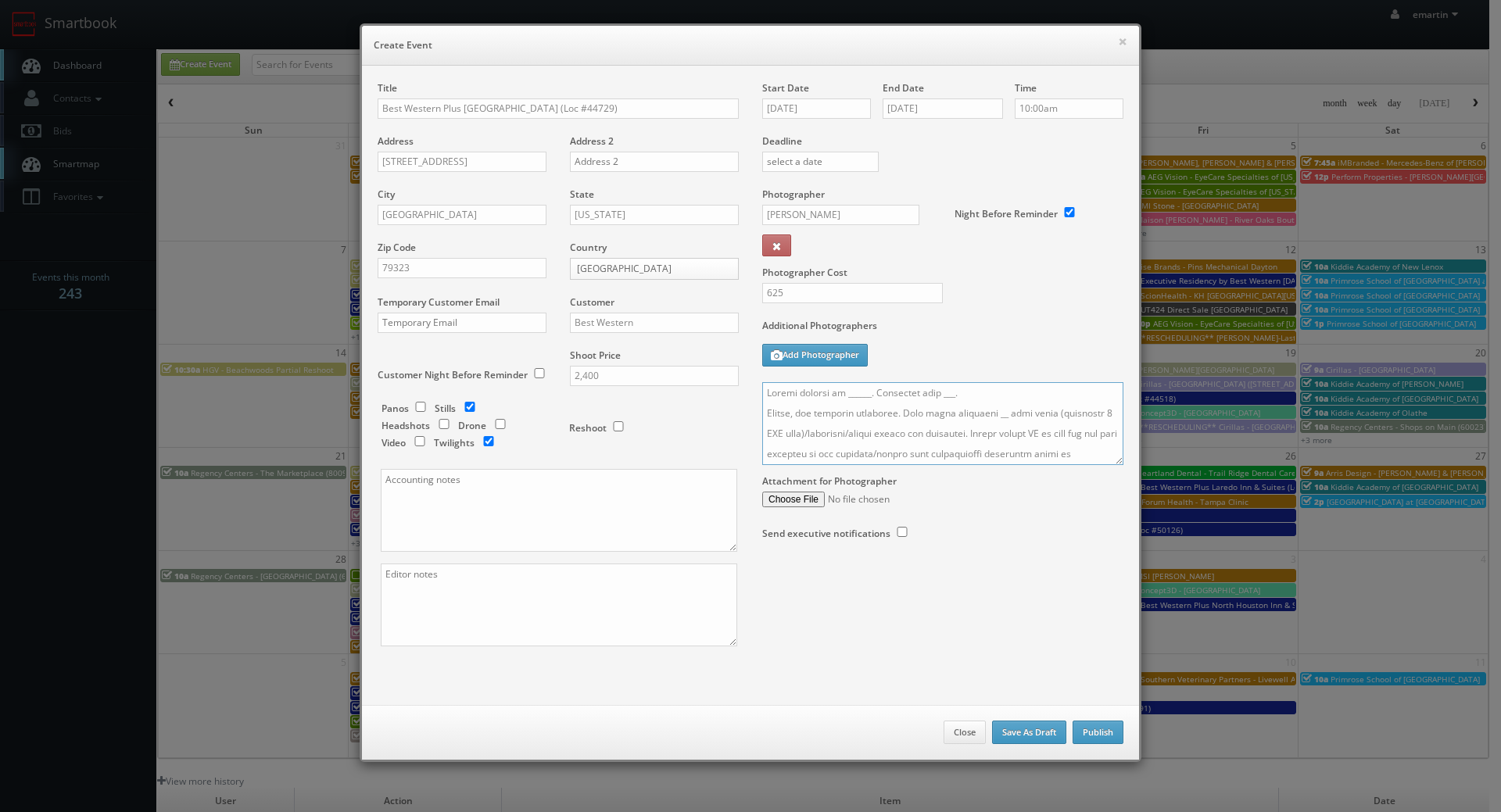
scroll to position [586, 0]
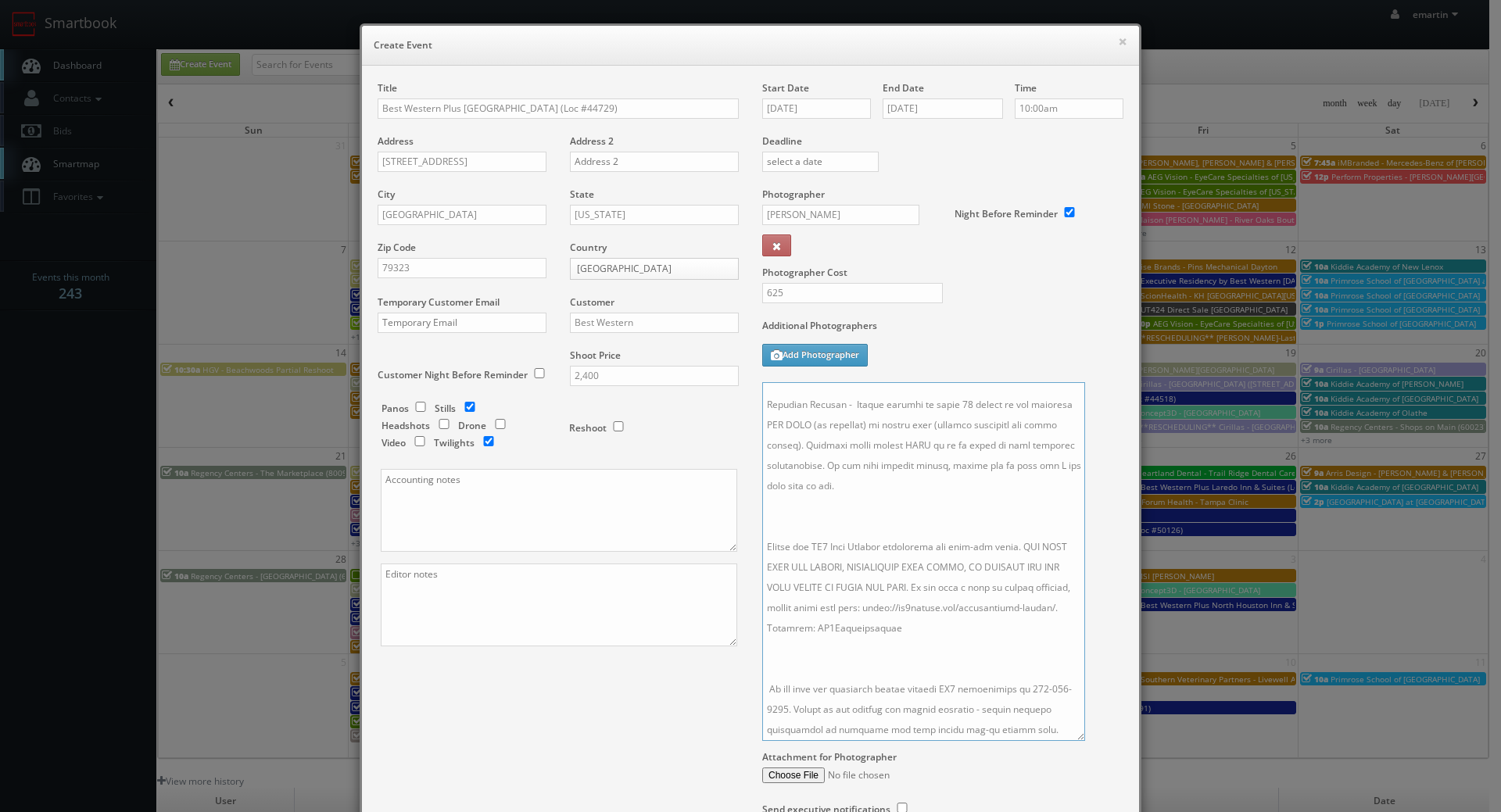
drag, startPoint x: 1110, startPoint y: 462, endPoint x: 1072, endPoint y: 741, distance: 281.6
click at [1072, 741] on textarea at bounding box center [923, 561] width 323 height 358
click at [959, 673] on textarea at bounding box center [923, 563] width 323 height 362
drag, startPoint x: 950, startPoint y: 663, endPoint x: 945, endPoint y: 652, distance: 12.1
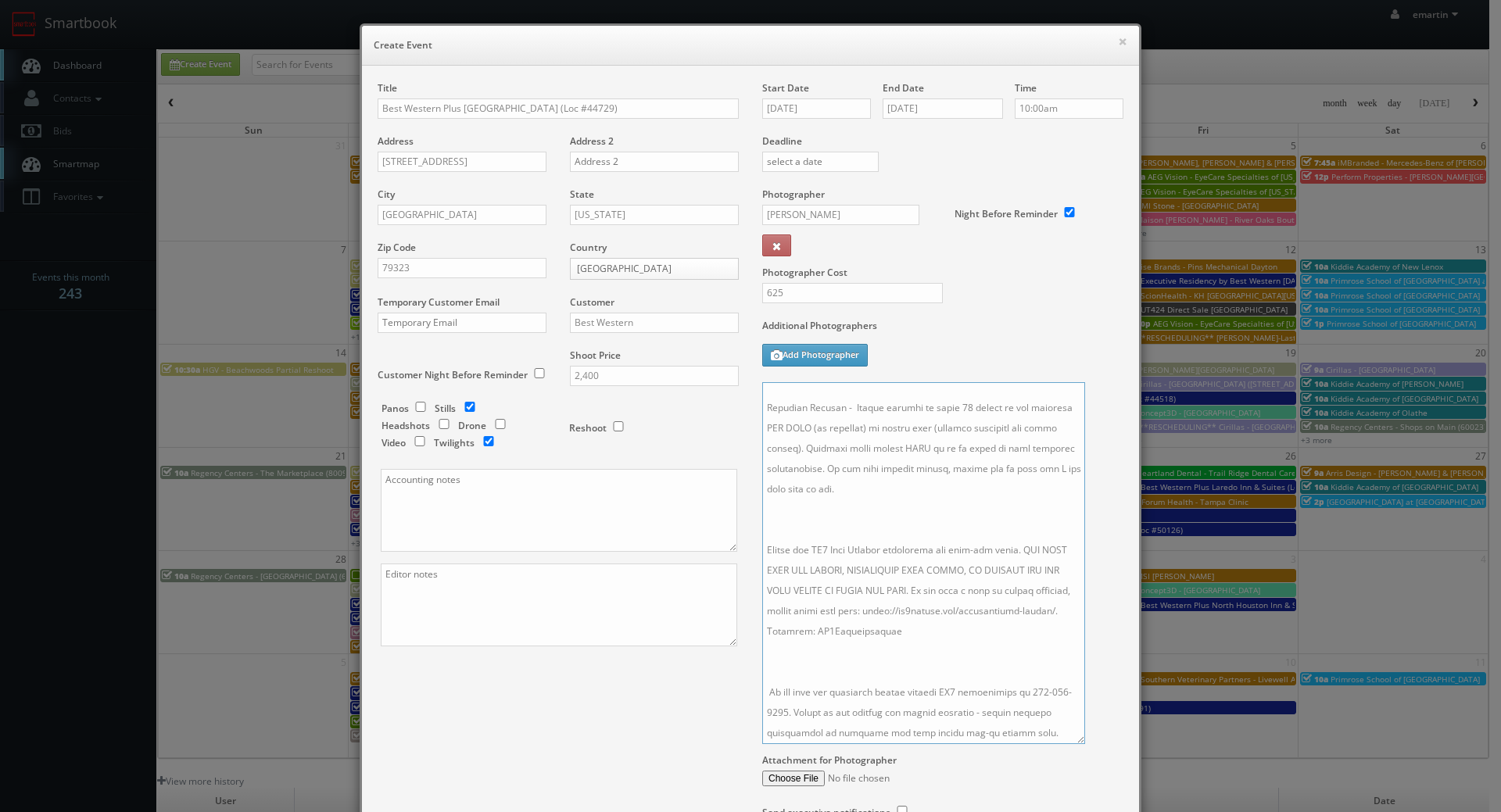
click at [949, 663] on textarea at bounding box center [923, 563] width 323 height 362
click at [847, 634] on textarea at bounding box center [923, 563] width 323 height 362
click at [830, 545] on textarea at bounding box center [923, 563] width 323 height 362
click at [833, 517] on textarea at bounding box center [923, 563] width 323 height 362
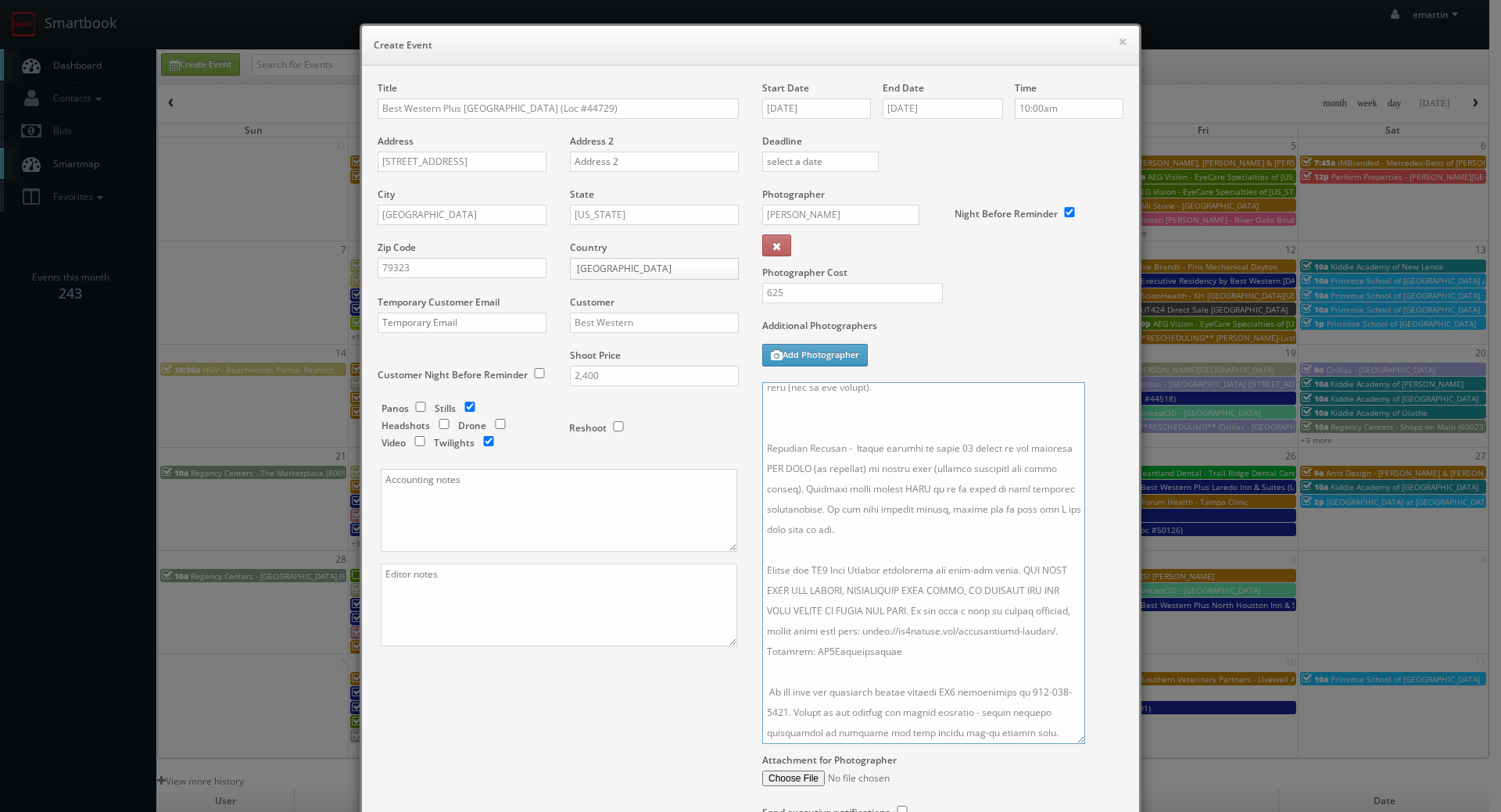
scroll to position [154, 0]
click at [806, 570] on textarea at bounding box center [923, 563] width 323 height 362
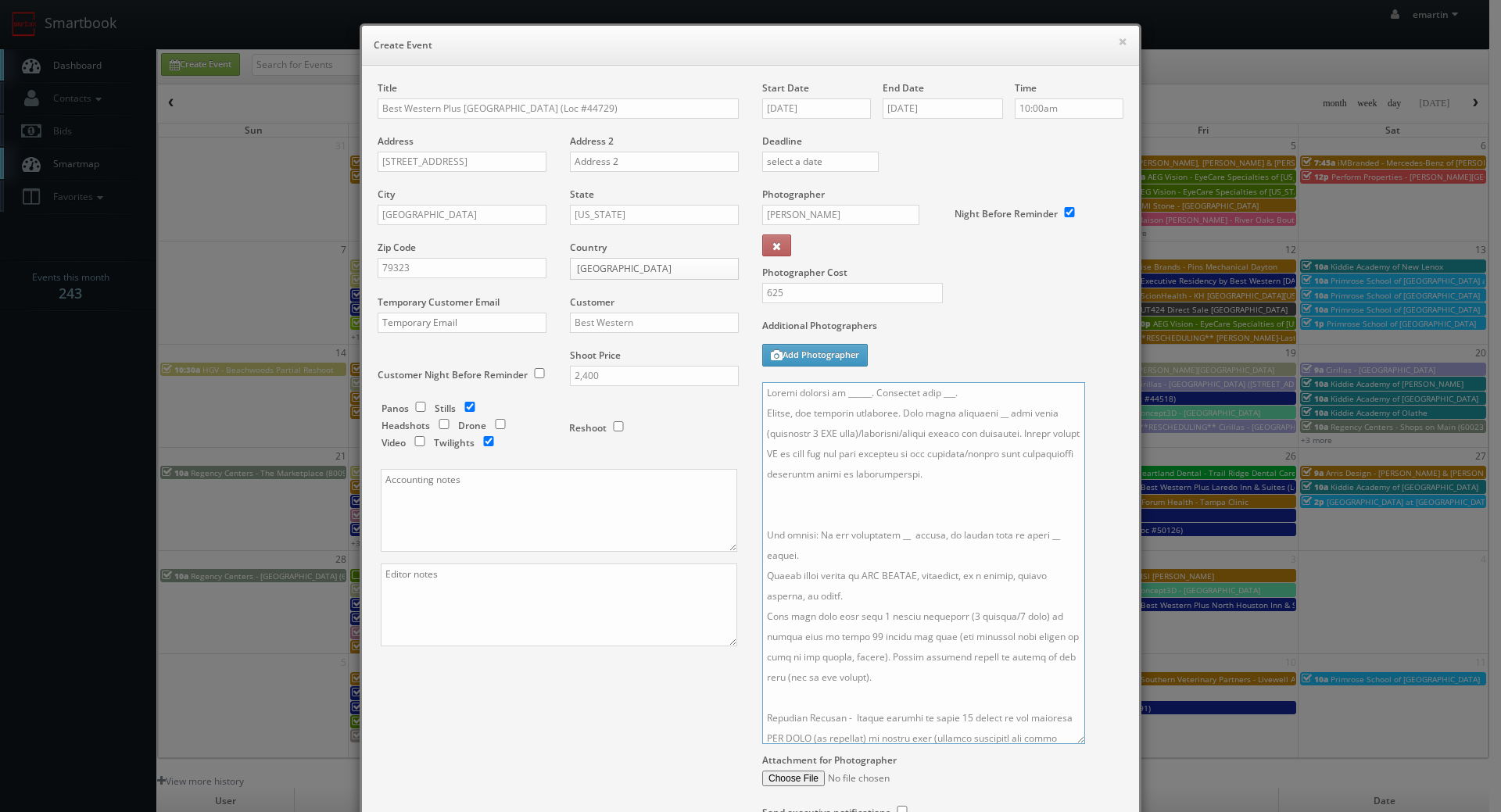
click at [825, 516] on textarea at bounding box center [923, 563] width 323 height 362
drag, startPoint x: 982, startPoint y: 389, endPoint x: 931, endPoint y: 390, distance: 51.0
click at [931, 390] on textarea at bounding box center [923, 563] width 323 height 362
click at [979, 413] on textarea at bounding box center [923, 563] width 323 height 362
drag, startPoint x: 889, startPoint y: 517, endPoint x: 889, endPoint y: 525, distance: 8.0
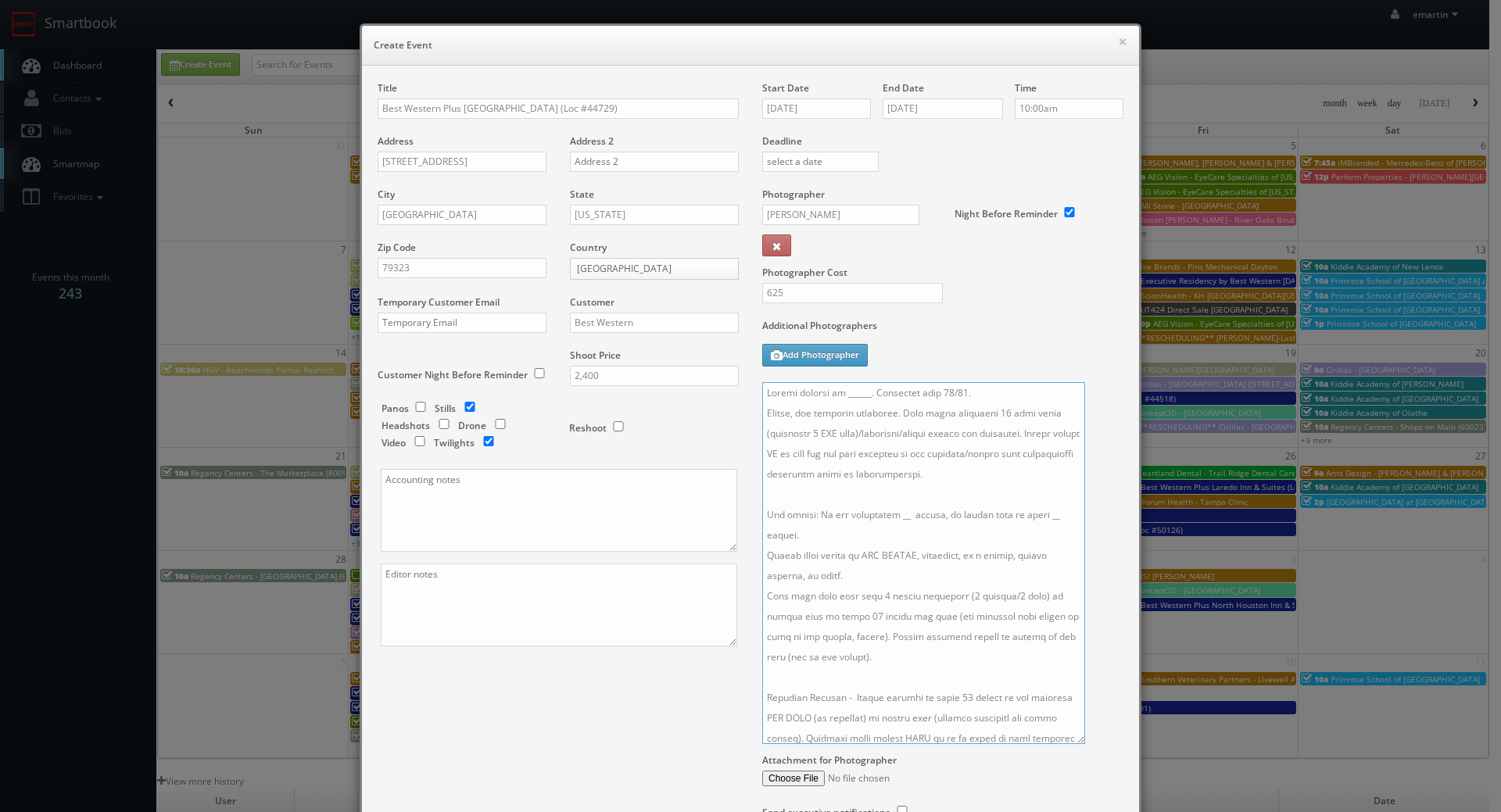
click at [889, 520] on textarea at bounding box center [923, 563] width 323 height 362
click at [1036, 516] on textarea at bounding box center [923, 563] width 323 height 362
click at [861, 395] on textarea at bounding box center [923, 563] width 323 height 362
paste textarea "Priyesh Kumar, prkhotels@gmail.com, 806-683-6299"
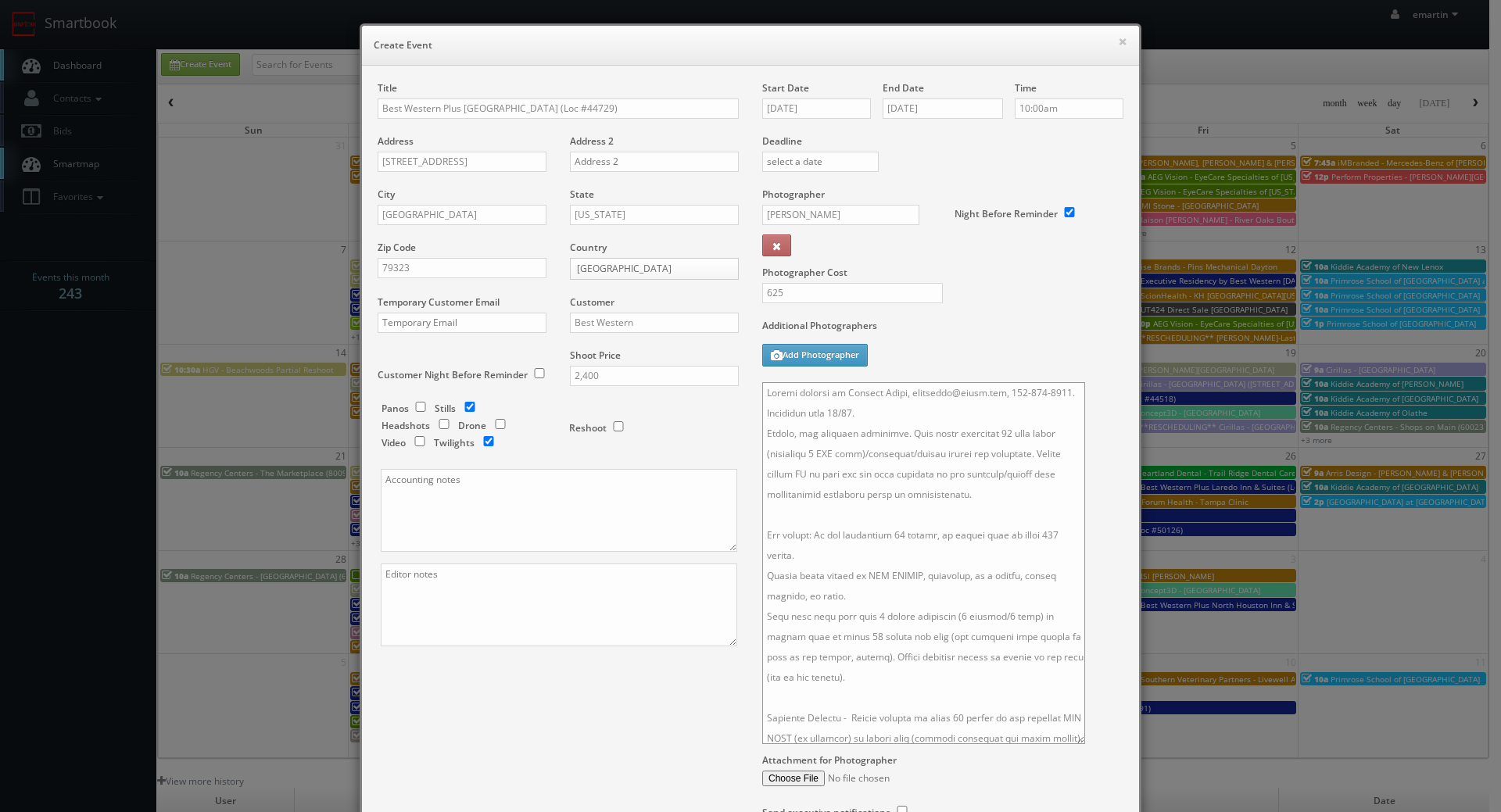
drag, startPoint x: 1005, startPoint y: 394, endPoint x: 906, endPoint y: 400, distance: 99.2
click at [906, 400] on textarea at bounding box center [923, 563] width 323 height 362
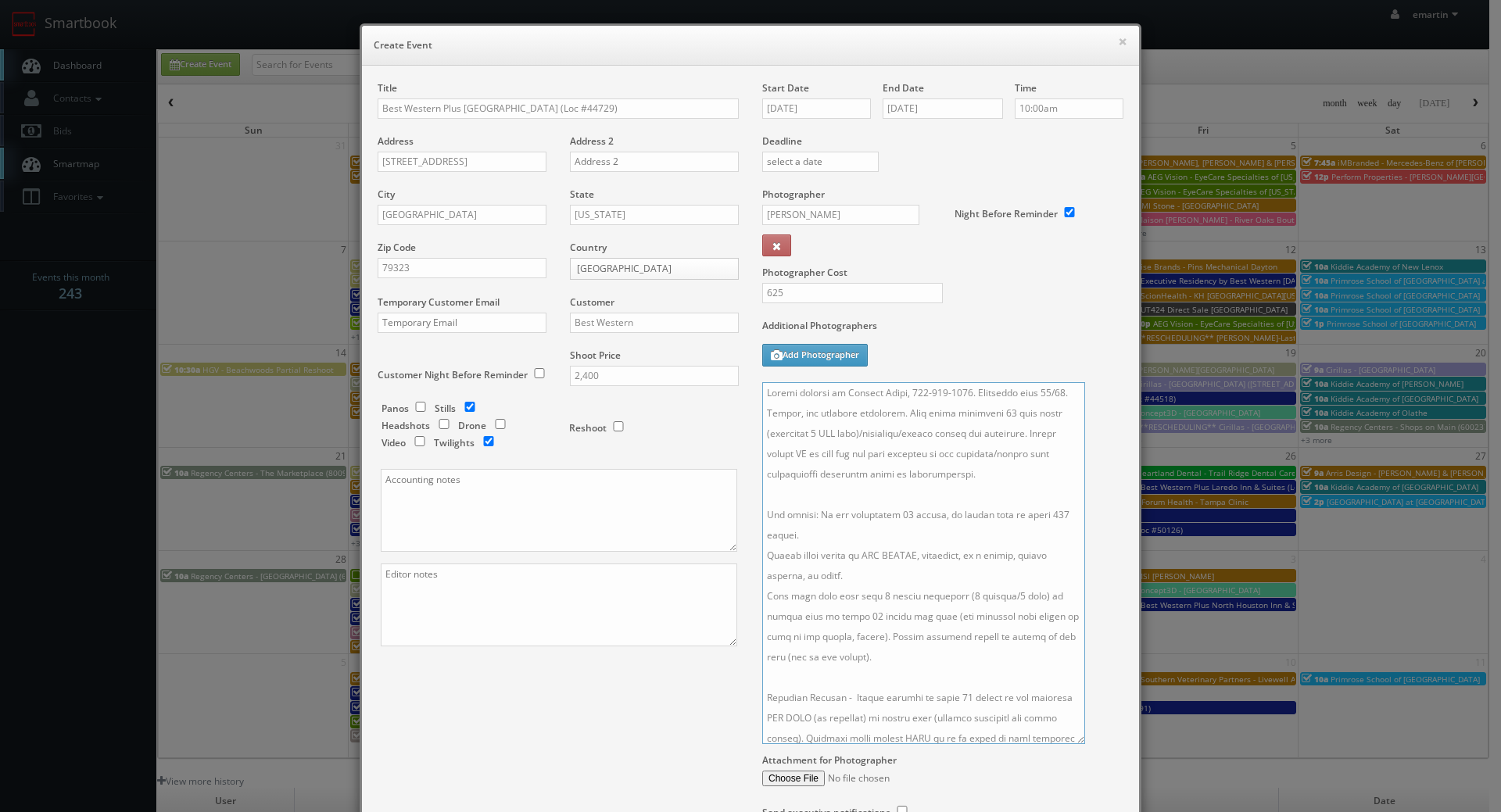
click at [958, 480] on textarea at bounding box center [923, 563] width 323 height 362
type textarea "Onsite contact is Priyesh Kumar, 806-683-6299. Overnight stay 10/20. Stills, an…"
click at [988, 354] on div "Additional Photographers Add Photographer" at bounding box center [943, 350] width 361 height 63
click at [657, 721] on div "Title Best Western Plus Denver City Hotel & Suites (Loc #44729) Address 830 E B…" at bounding box center [750, 466] width 769 height 769
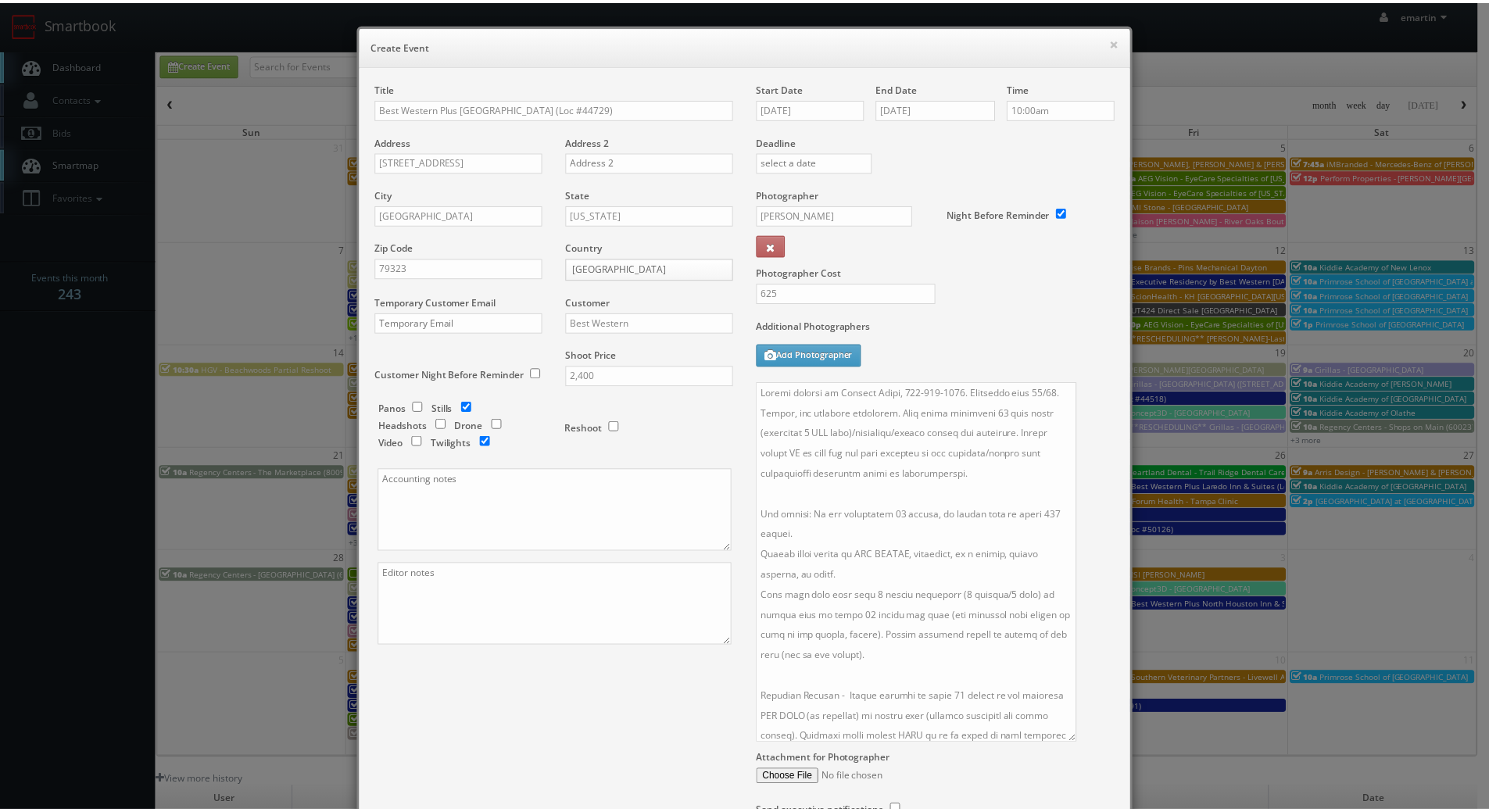
scroll to position [149, 0]
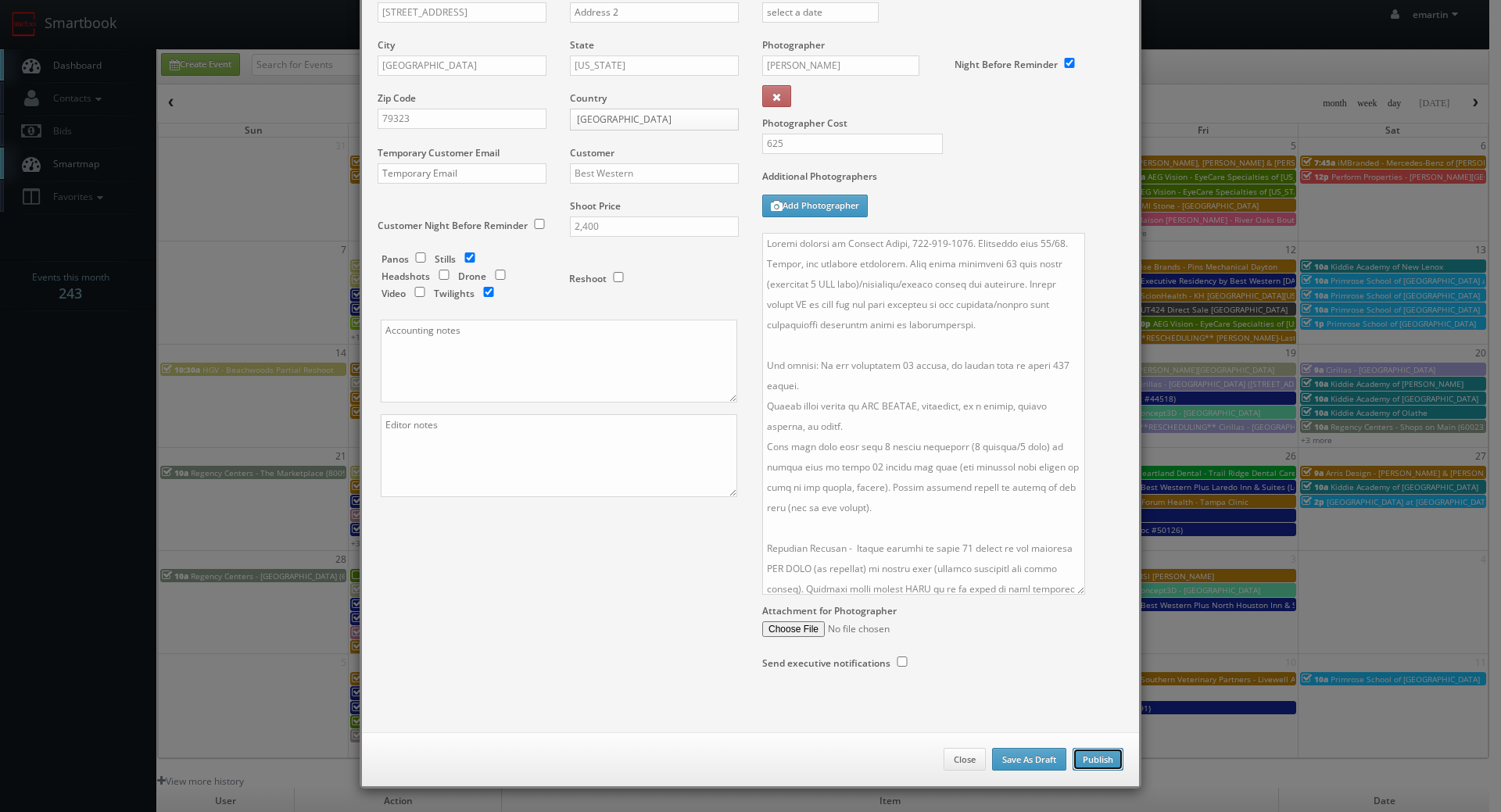
click at [1097, 755] on button "Publish" at bounding box center [1098, 760] width 50 height 24
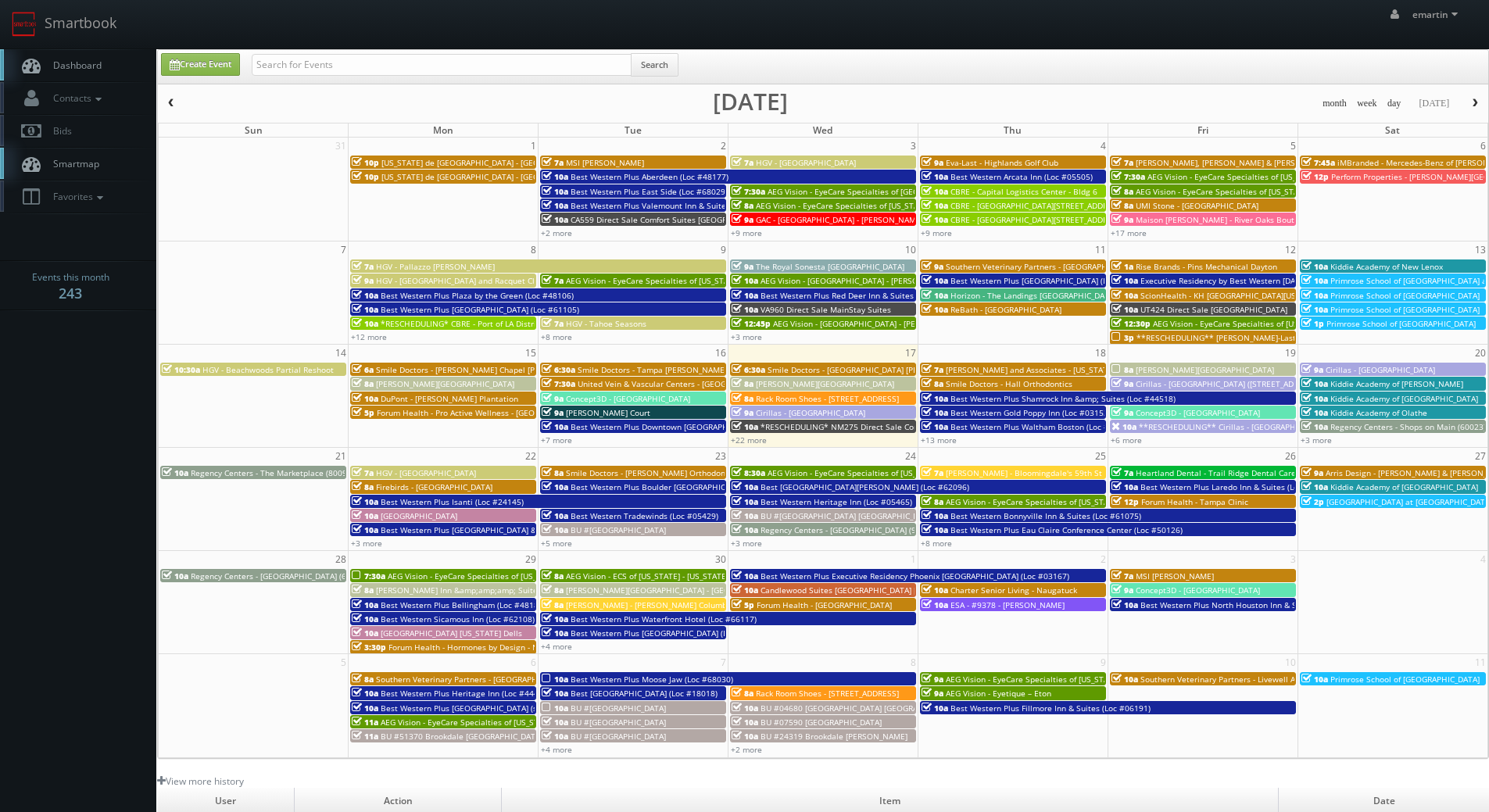
click at [95, 59] on span "Dashboard" at bounding box center [72, 65] width 56 height 13
click at [94, 65] on span "Dashboard" at bounding box center [72, 65] width 56 height 13
click at [90, 60] on span "Dashboard" at bounding box center [72, 65] width 56 height 13
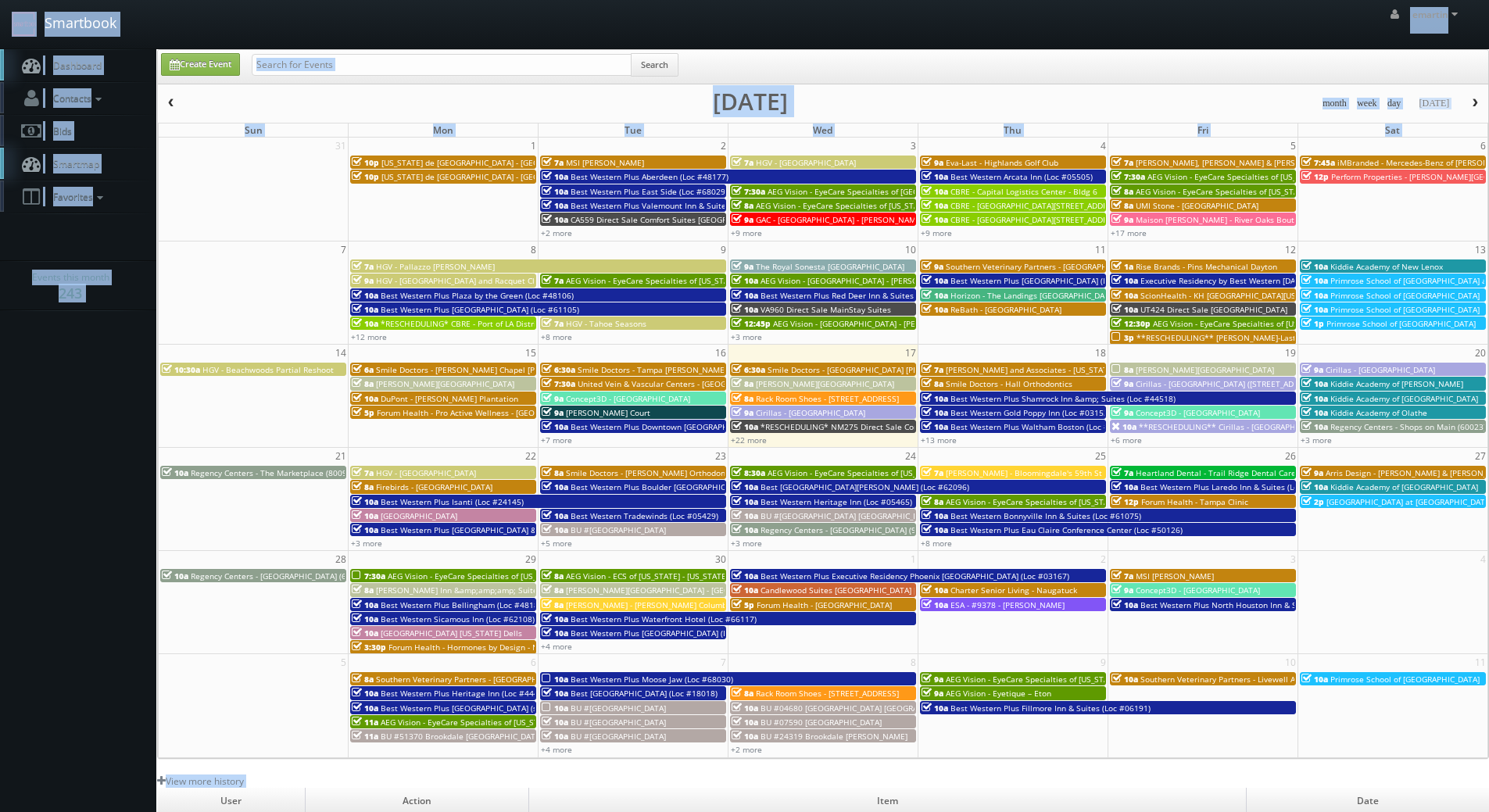
click at [75, 39] on link "Smartbook" at bounding box center [64, 24] width 128 height 49
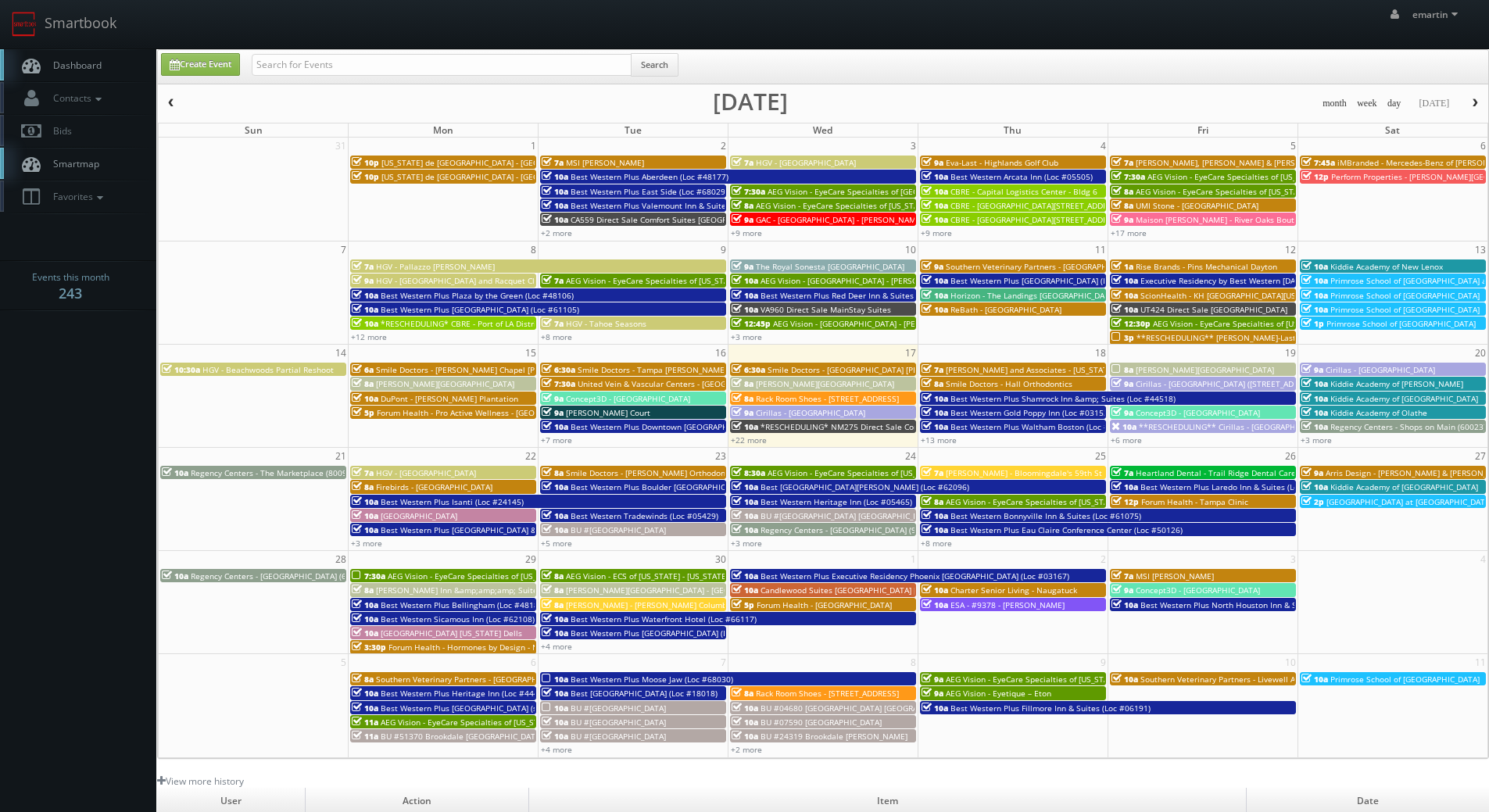
click at [77, 494] on body "Smartbook Toggle Side Navigation Toggle Top Navigation emartin emartin Profile …" at bounding box center [744, 540] width 1489 height 1081
click at [283, 59] on input "text" at bounding box center [442, 65] width 380 height 22
type input "[PERSON_NAME]"
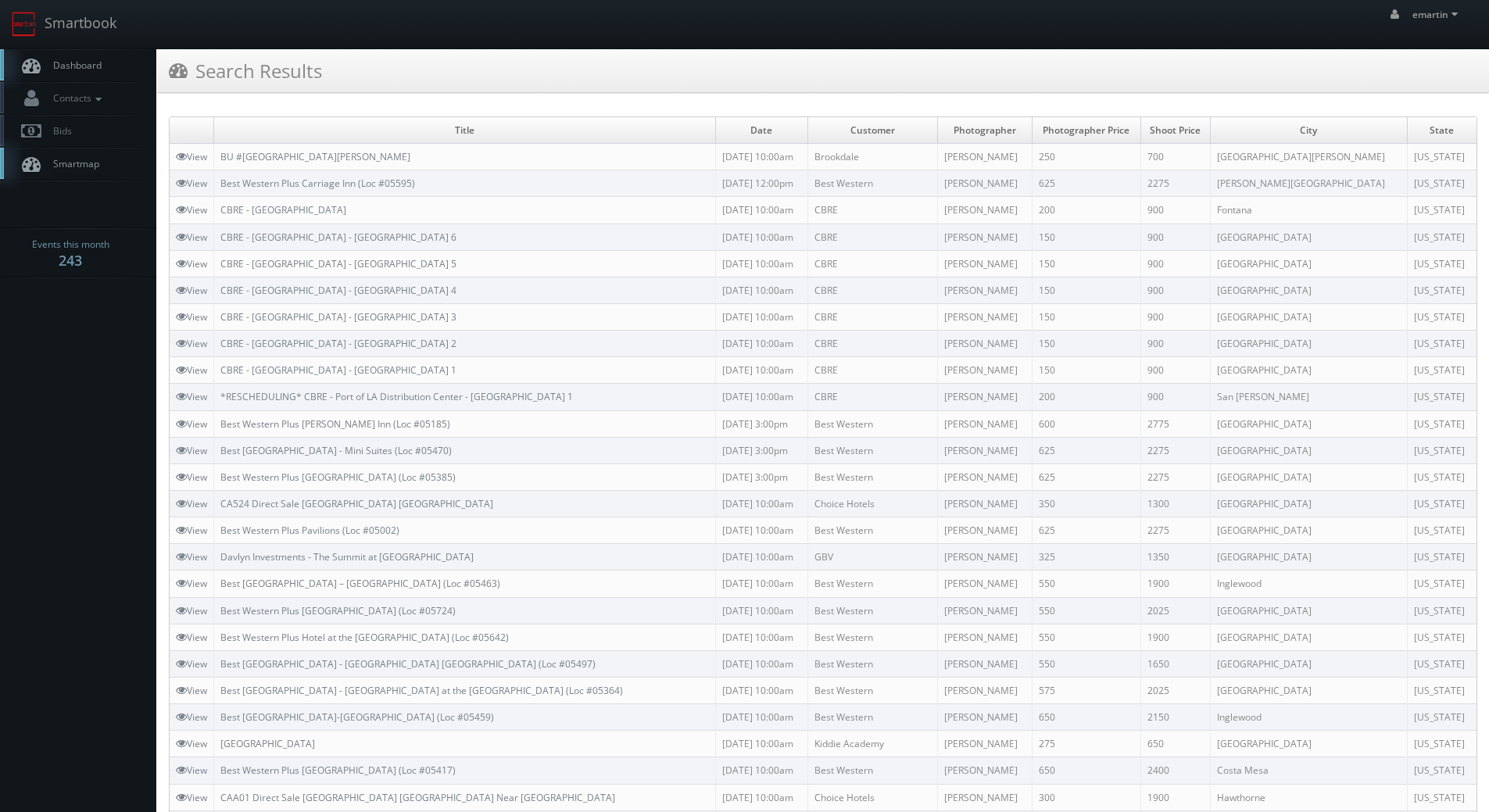
click at [98, 57] on link "Dashboard" at bounding box center [78, 65] width 157 height 32
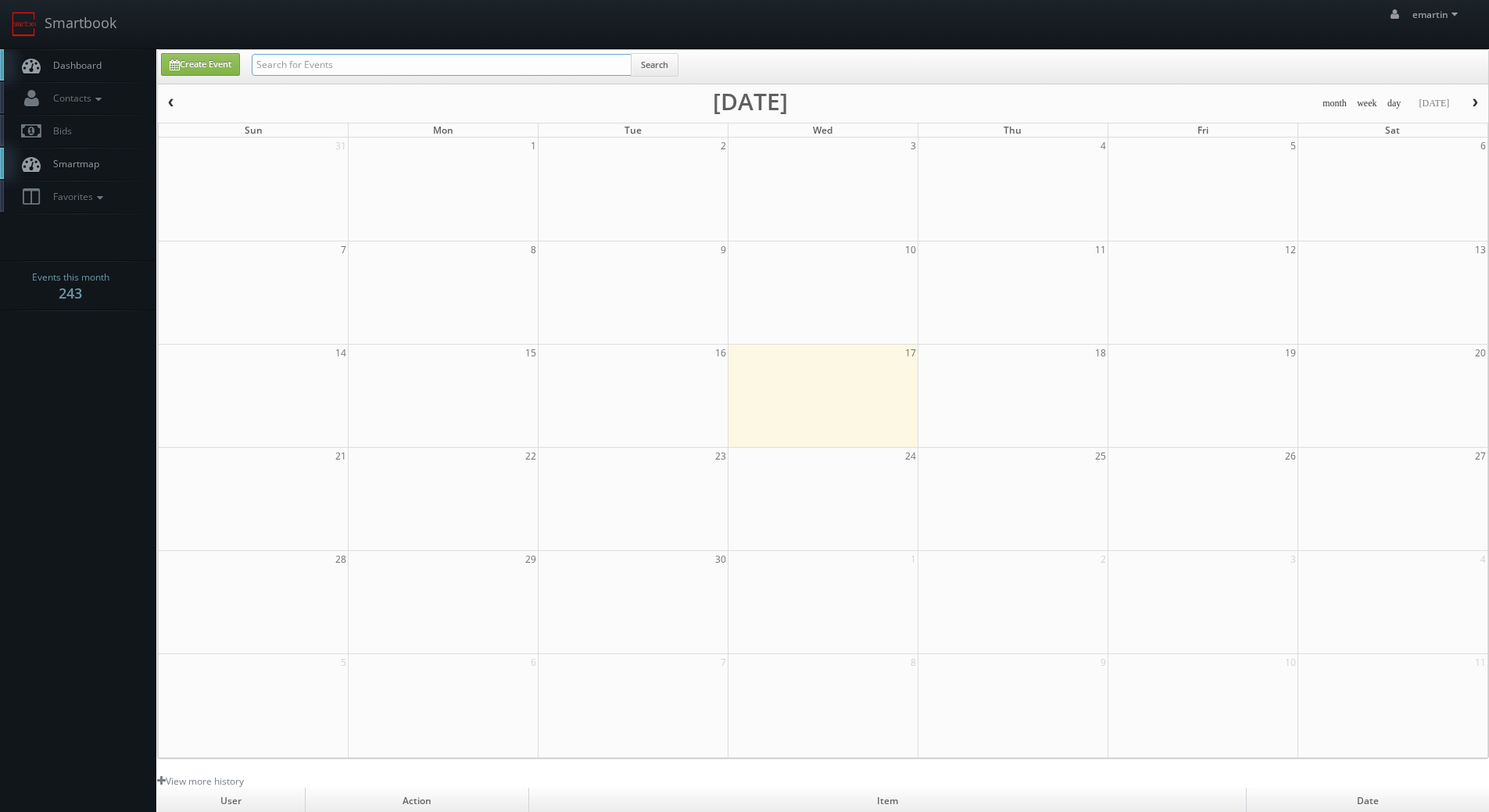
click at [377, 75] on input "text" at bounding box center [442, 65] width 380 height 22
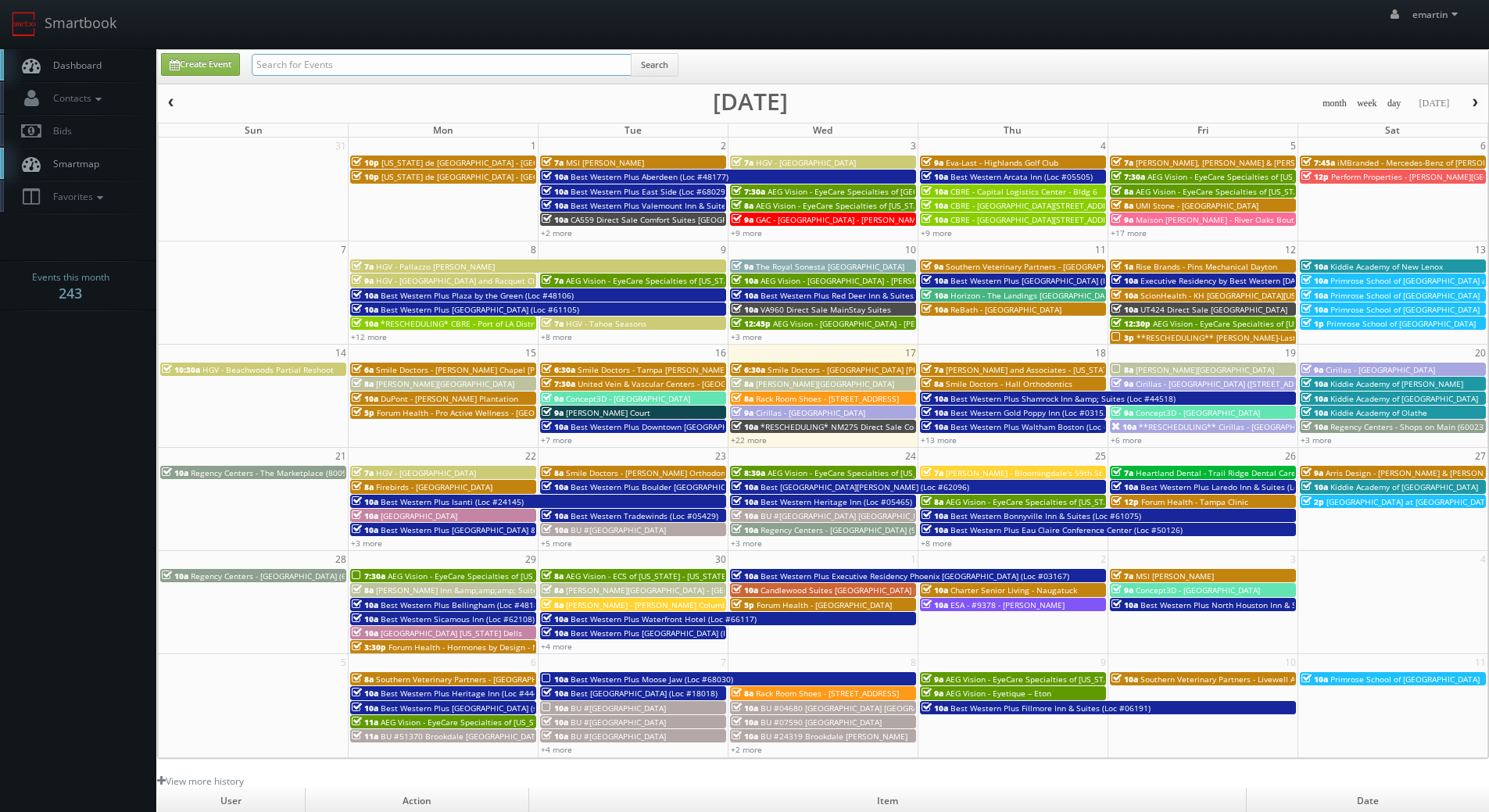
click at [374, 69] on input "text" at bounding box center [442, 65] width 380 height 22
type input "terry howick"
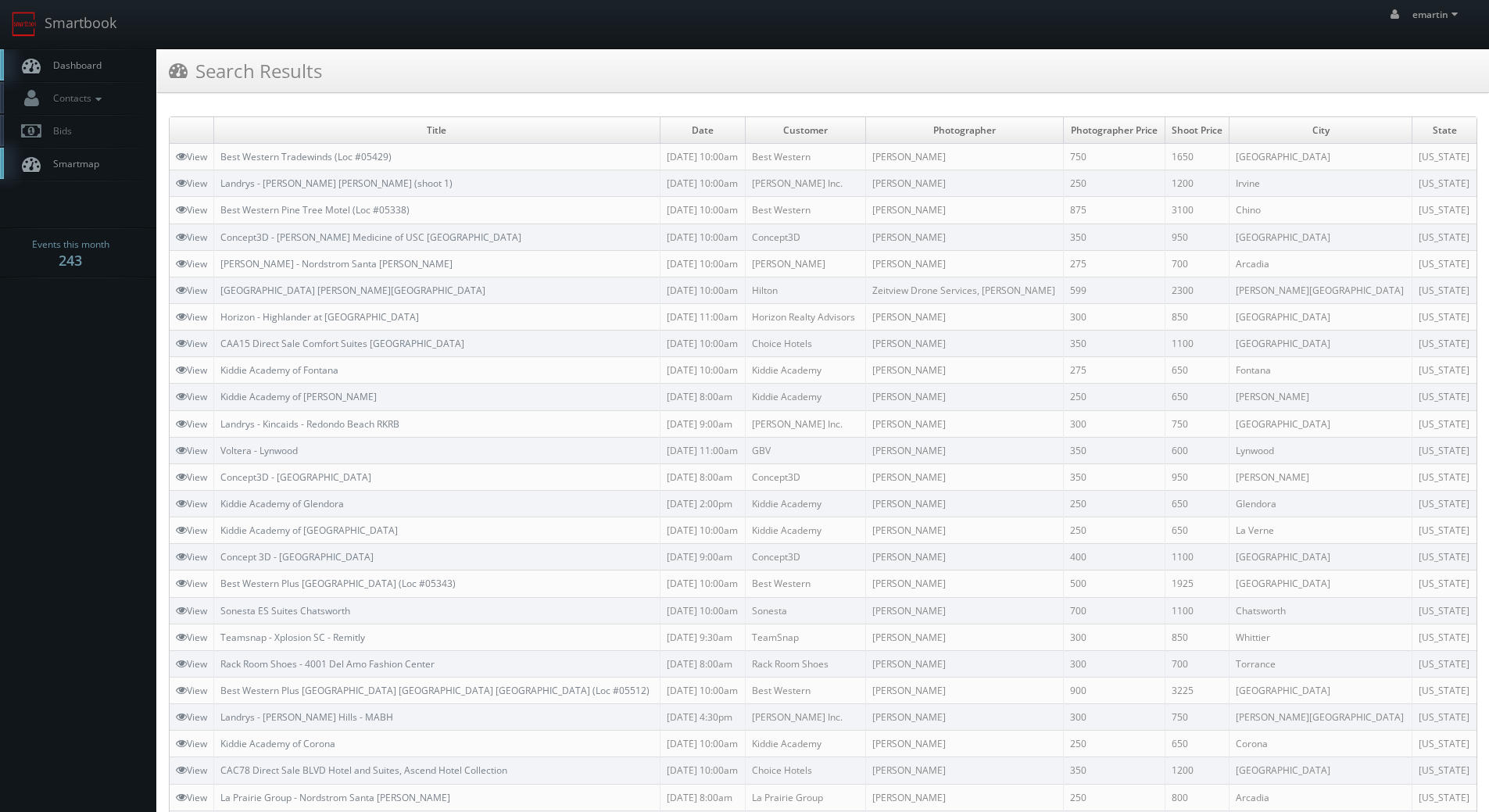
click at [56, 49] on nav "Smartbook Toggle Side Navigation Toggle Top Navigation emartin emartin Profile …" at bounding box center [744, 25] width 1489 height 49
click at [94, 63] on span "Dashboard" at bounding box center [72, 65] width 56 height 13
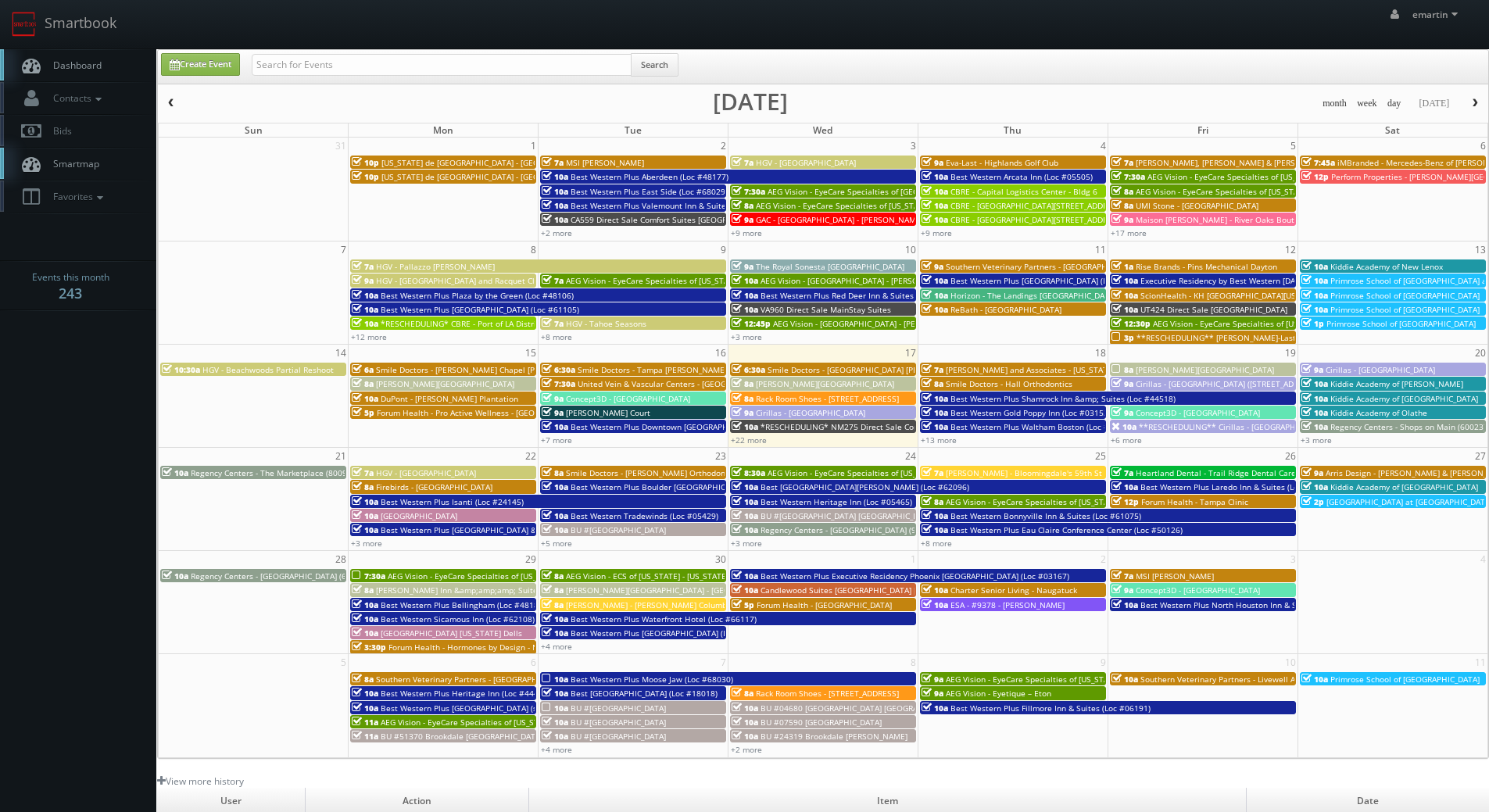
click at [113, 70] on link "Dashboard" at bounding box center [78, 65] width 157 height 32
click at [109, 52] on link "Dashboard" at bounding box center [78, 65] width 157 height 32
click at [85, 71] on span "Dashboard" at bounding box center [72, 65] width 56 height 13
